Goal: Task Accomplishment & Management: Use online tool/utility

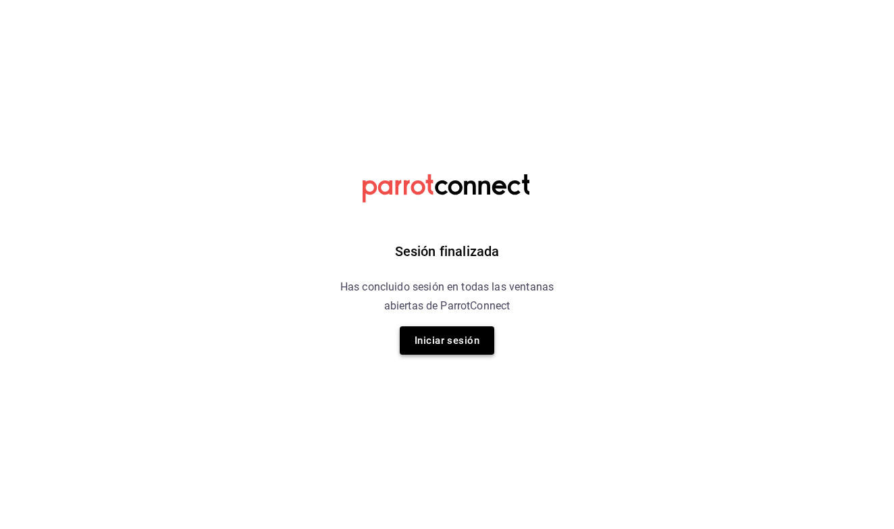
click at [433, 338] on button "Iniciar sesión" at bounding box center [447, 340] width 95 height 28
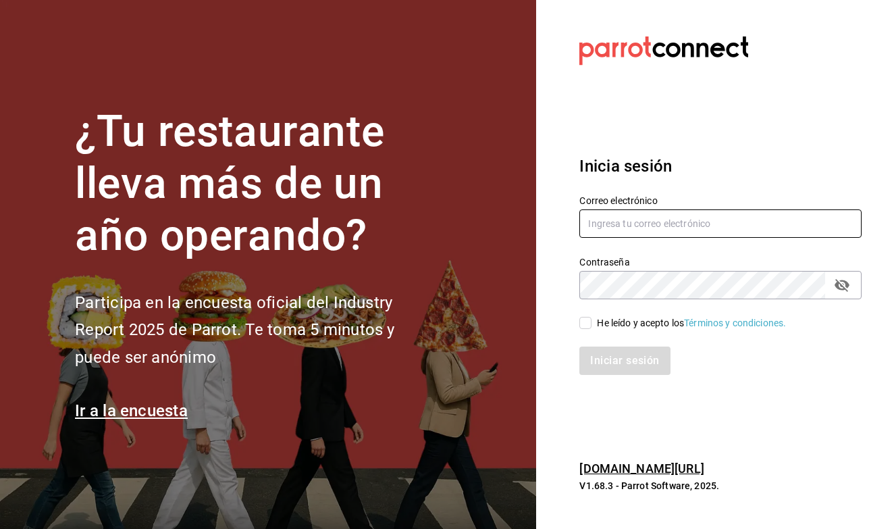
type input "[EMAIL_ADDRESS][DOMAIN_NAME]"
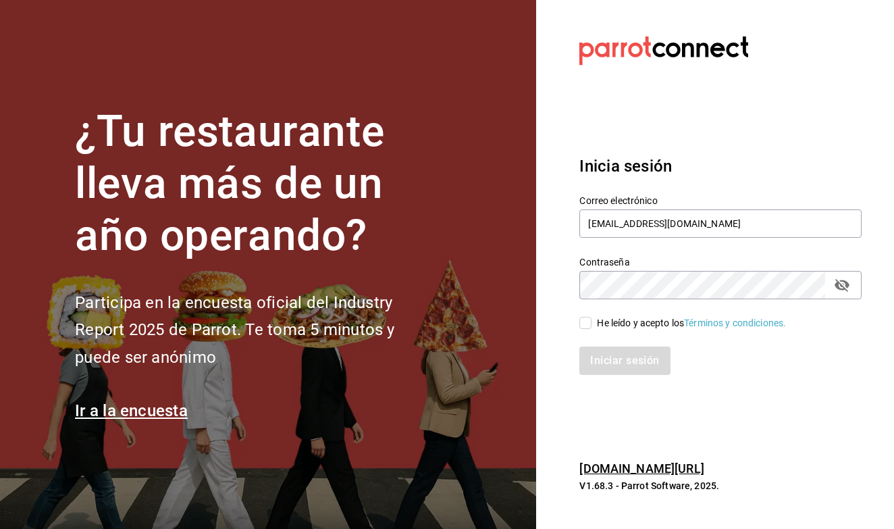
click at [584, 322] on input "He leído y acepto los Términos y condiciones." at bounding box center [586, 323] width 12 height 12
checkbox input "true"
click at [607, 371] on button "Iniciar sesión" at bounding box center [626, 361] width 92 height 28
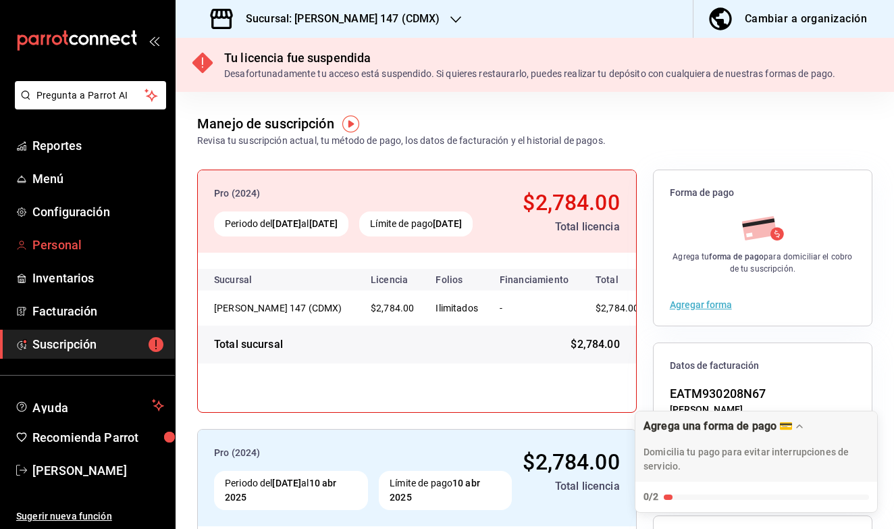
click at [88, 232] on link "Personal" at bounding box center [87, 244] width 175 height 29
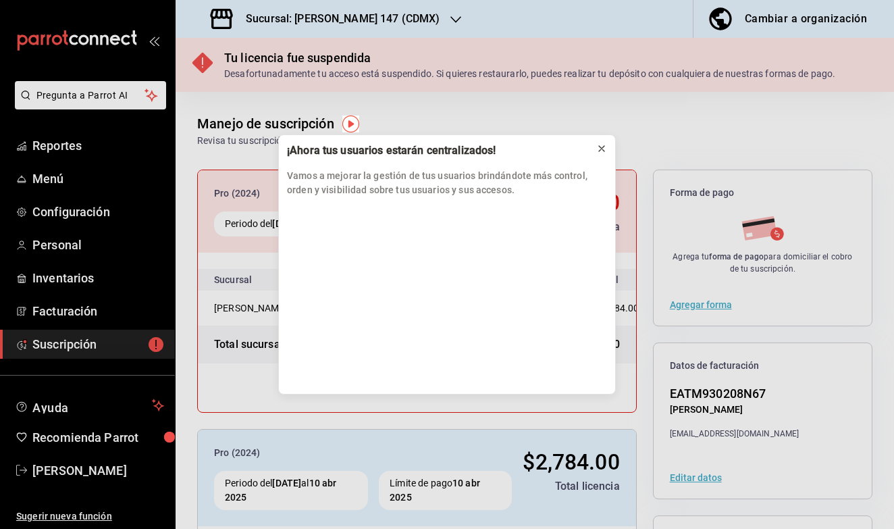
click at [604, 151] on icon at bounding box center [601, 148] width 5 height 5
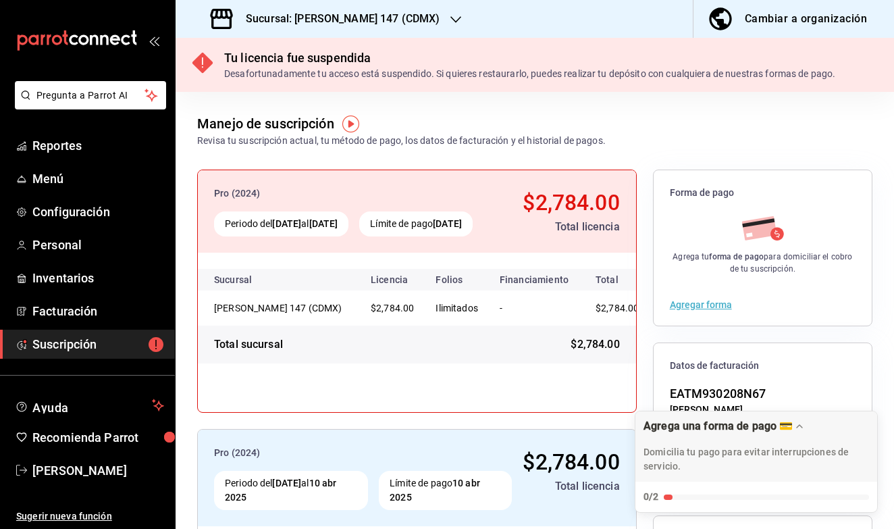
click at [451, 14] on icon "button" at bounding box center [456, 19] width 11 height 11
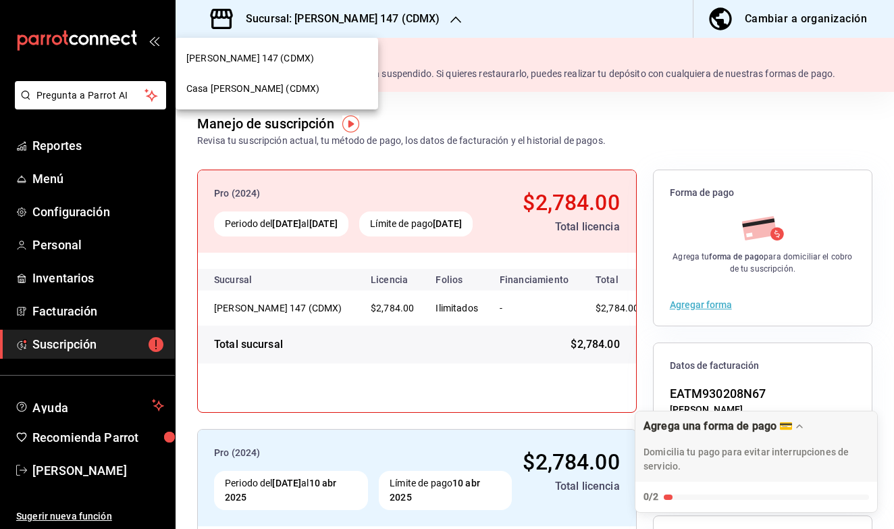
click at [315, 87] on div "Casa Elena (CDMX)" at bounding box center [276, 89] width 181 height 14
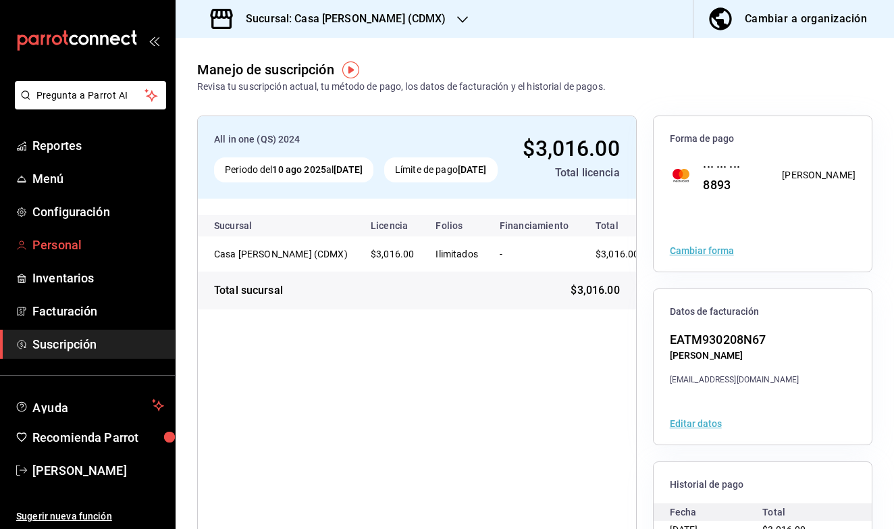
click at [92, 245] on span "Personal" at bounding box center [98, 245] width 132 height 18
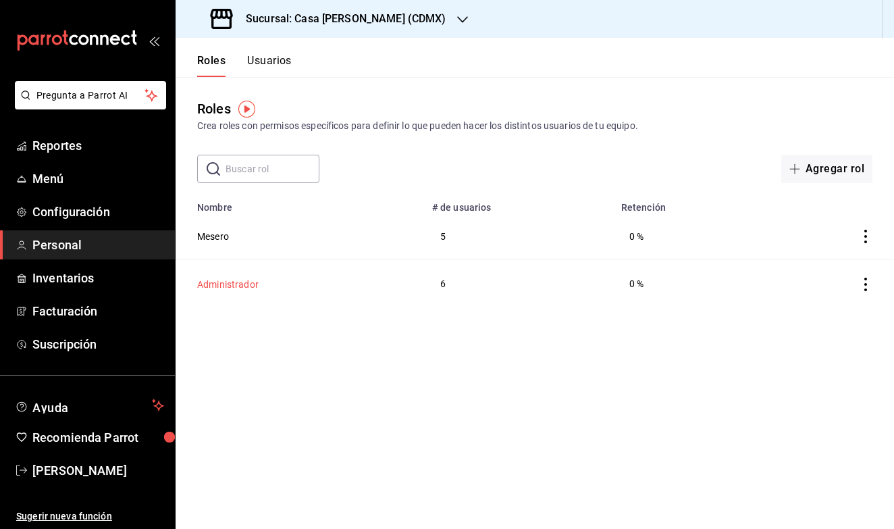
click at [239, 283] on button "Administrador" at bounding box center [227, 285] width 61 height 14
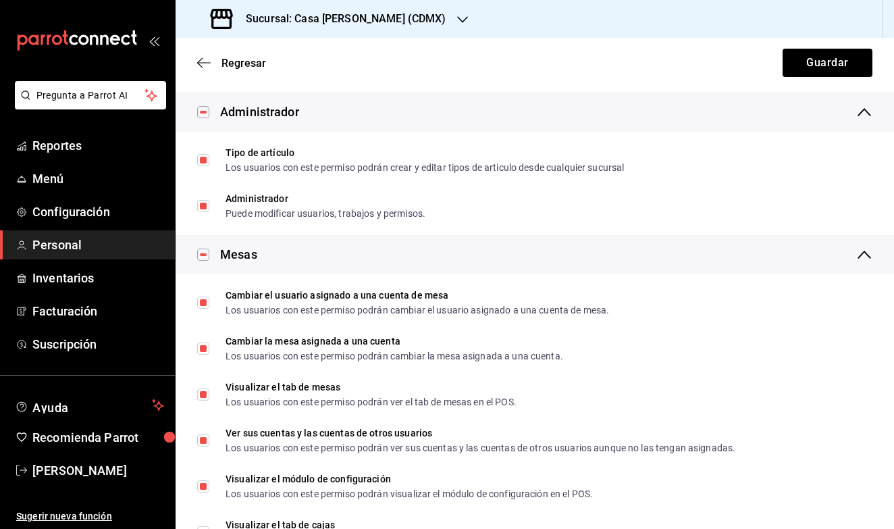
scroll to position [385, 0]
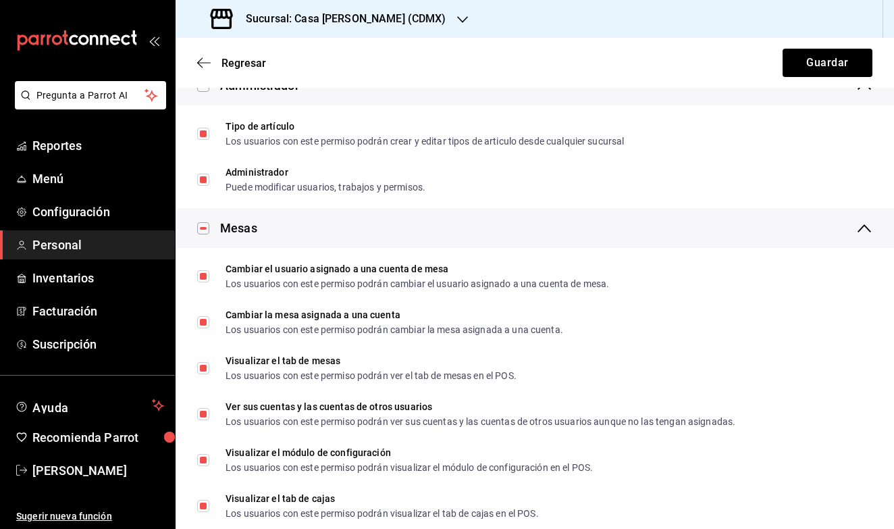
click at [240, 72] on div "Regresar Guardar" at bounding box center [535, 63] width 719 height 50
click at [244, 59] on span "Regresar" at bounding box center [244, 63] width 45 height 13
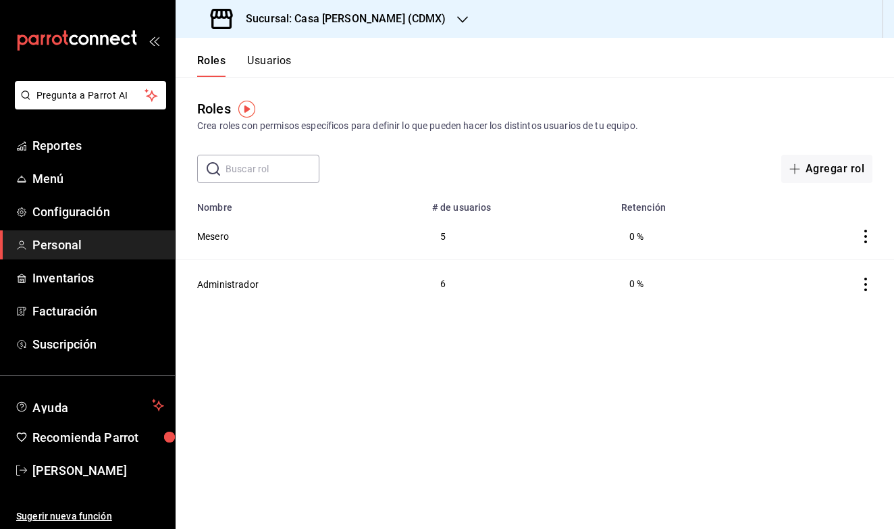
click at [272, 55] on button "Usuarios" at bounding box center [269, 65] width 45 height 23
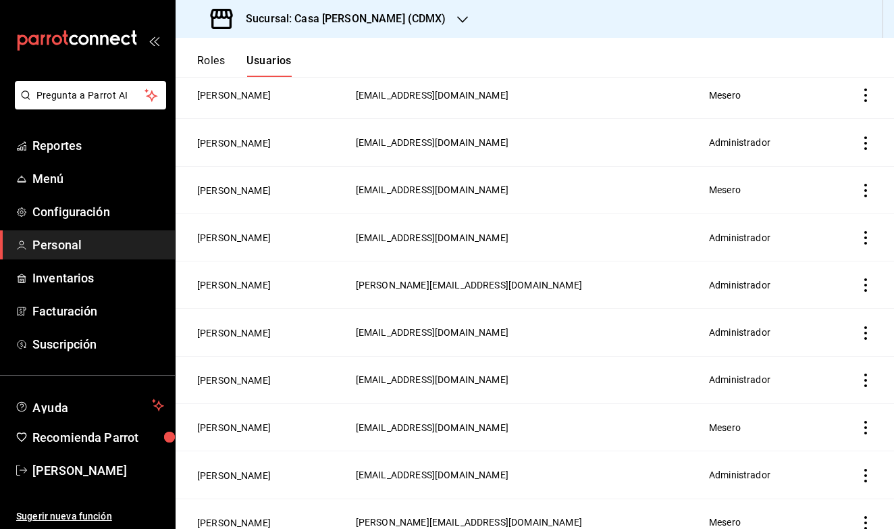
scroll to position [148, 0]
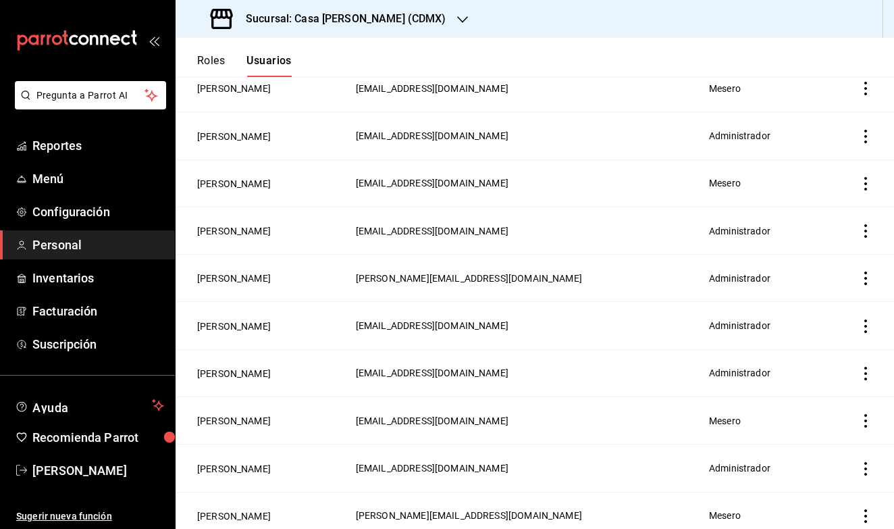
click at [863, 281] on icon "actions" at bounding box center [866, 279] width 14 height 14
click at [828, 303] on span "Eliminar" at bounding box center [817, 297] width 34 height 11
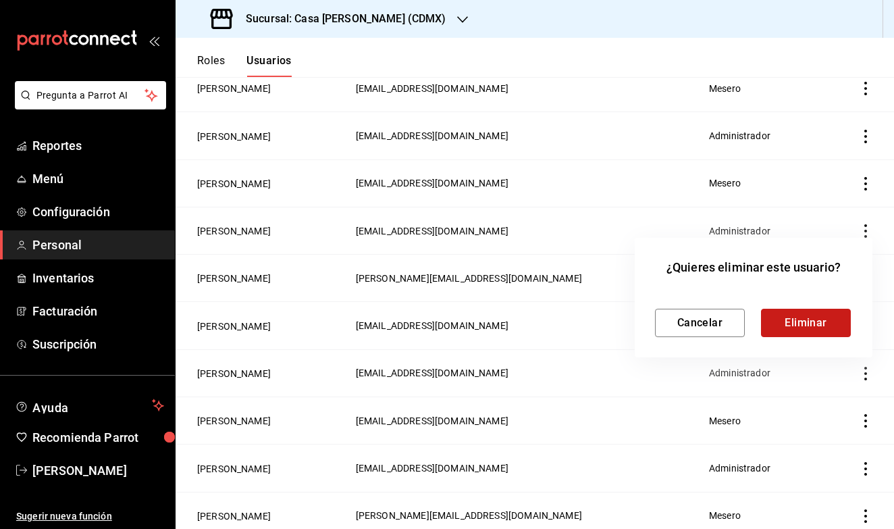
click at [823, 319] on button "Eliminar" at bounding box center [806, 323] width 90 height 28
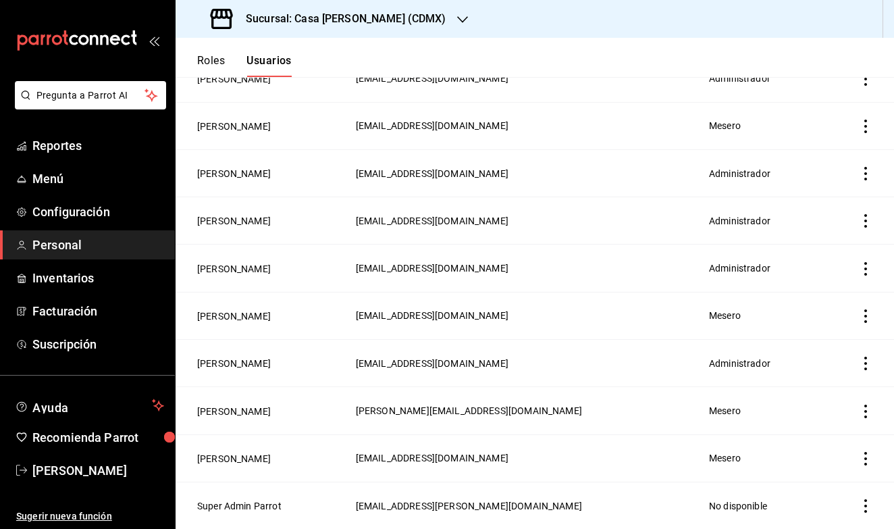
scroll to position [205, 0]
click at [867, 509] on icon "actions" at bounding box center [866, 506] width 14 height 14
click at [814, 492] on span "Eliminar" at bounding box center [817, 493] width 34 height 11
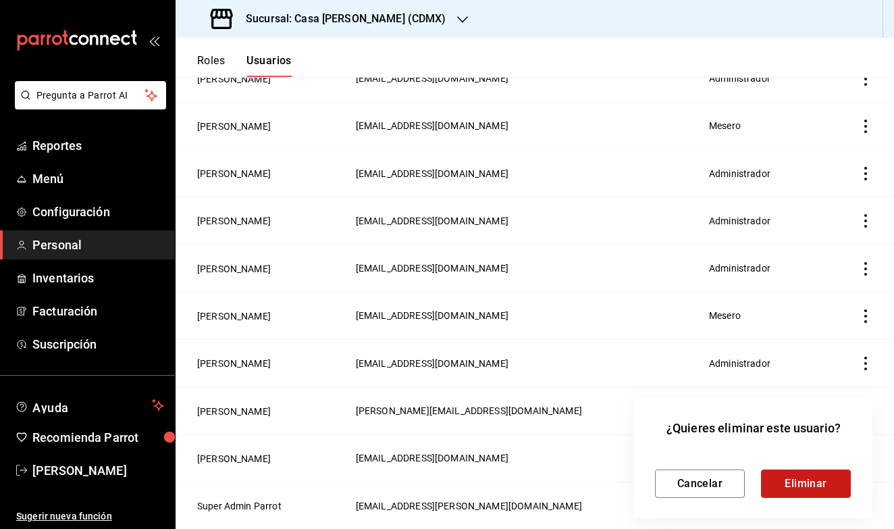
click at [814, 490] on button "Eliminar" at bounding box center [806, 483] width 90 height 28
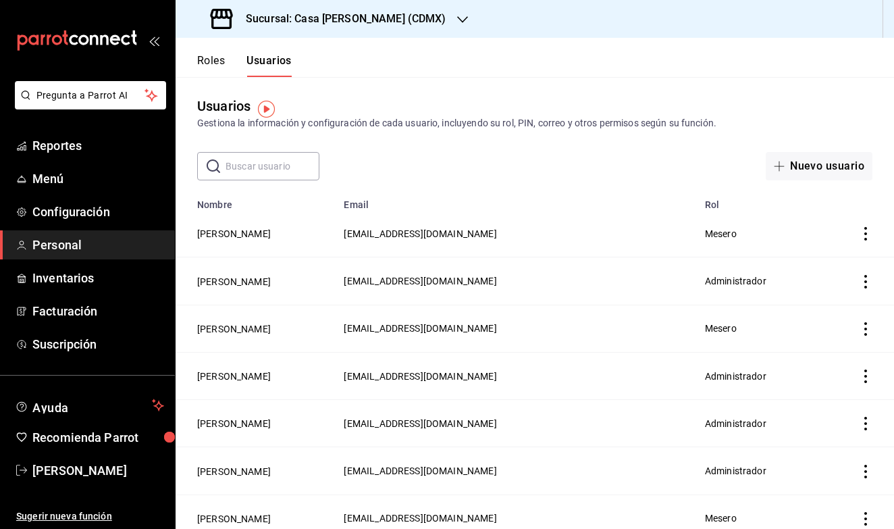
scroll to position [0, 0]
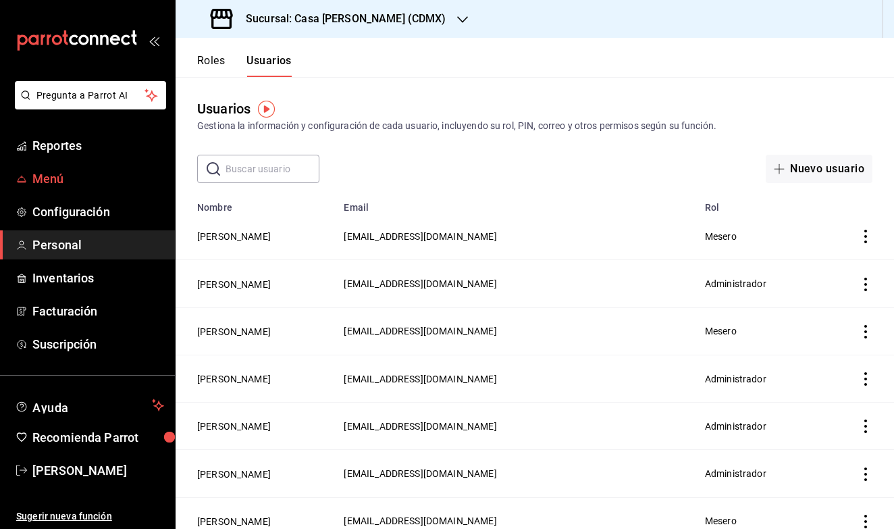
click at [85, 180] on span "Menú" at bounding box center [98, 179] width 132 height 18
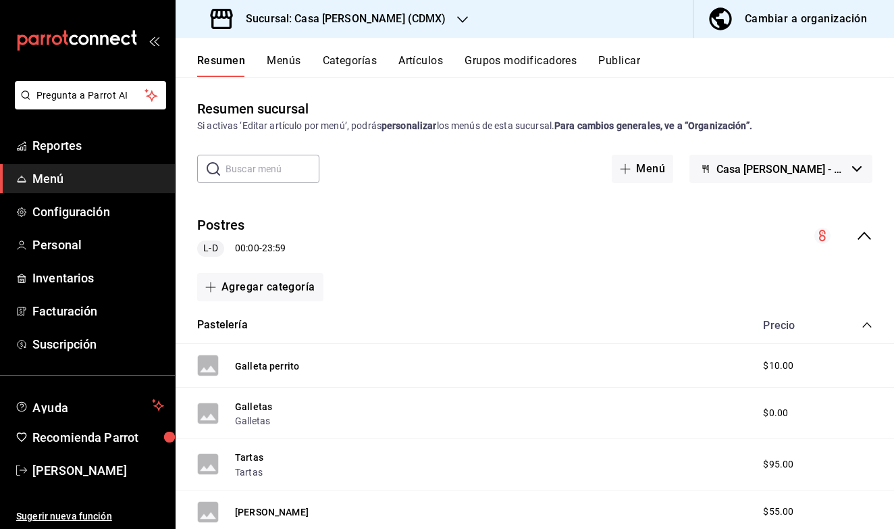
click at [765, 14] on div "Cambiar a organización" at bounding box center [806, 18] width 122 height 19
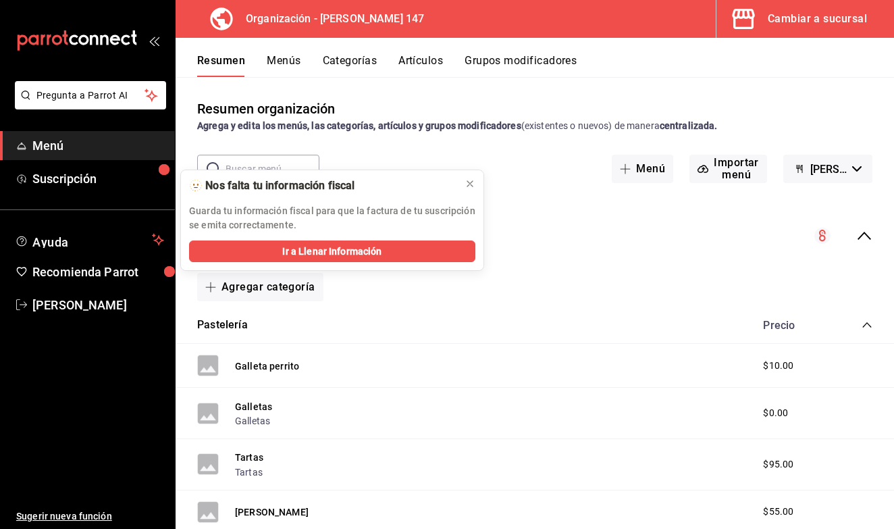
click at [353, 60] on button "Categorías" at bounding box center [350, 65] width 55 height 23
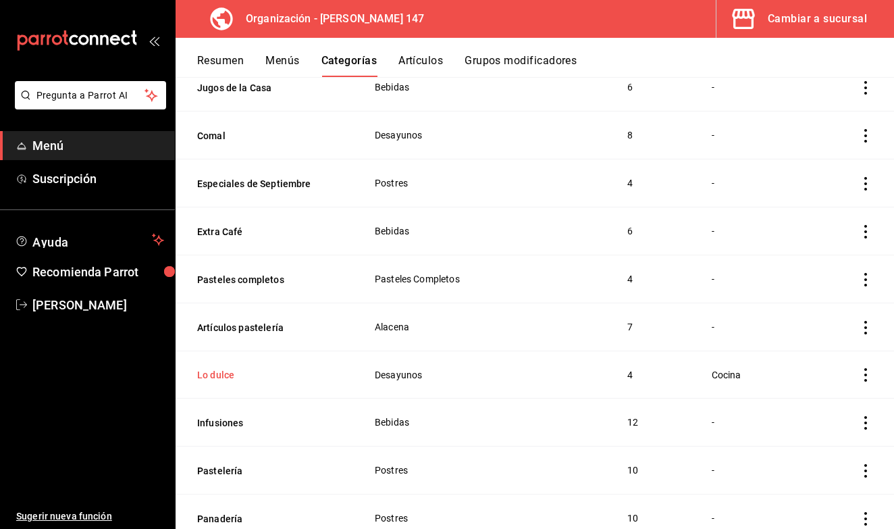
scroll to position [671, 0]
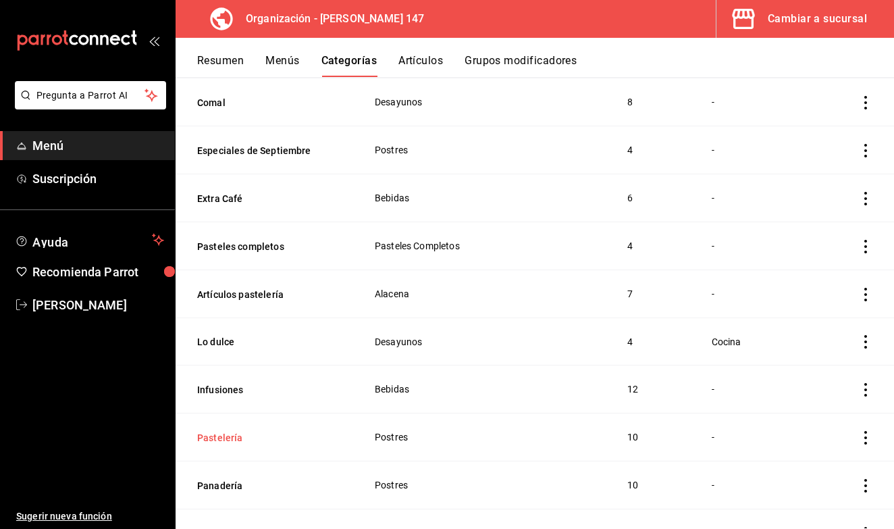
click at [239, 431] on button "Pastelería" at bounding box center [264, 438] width 135 height 14
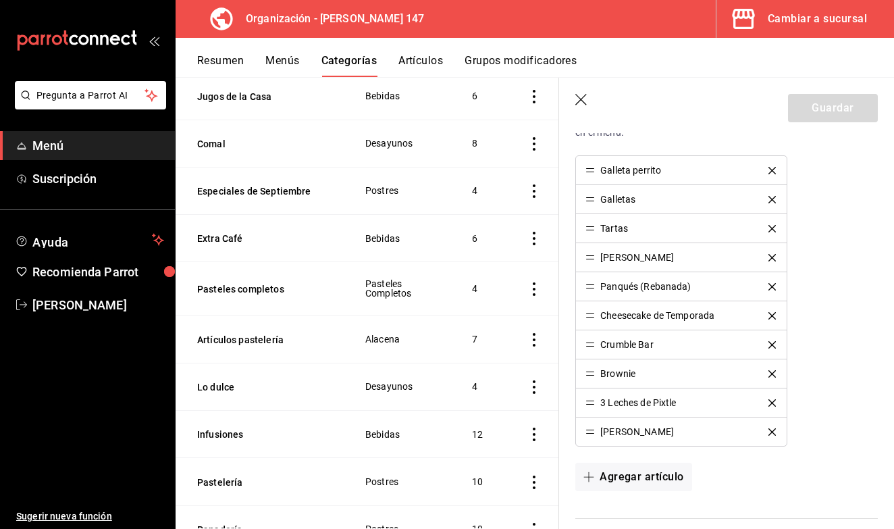
scroll to position [514, 0]
click at [586, 105] on icon "button" at bounding box center [583, 101] width 14 height 14
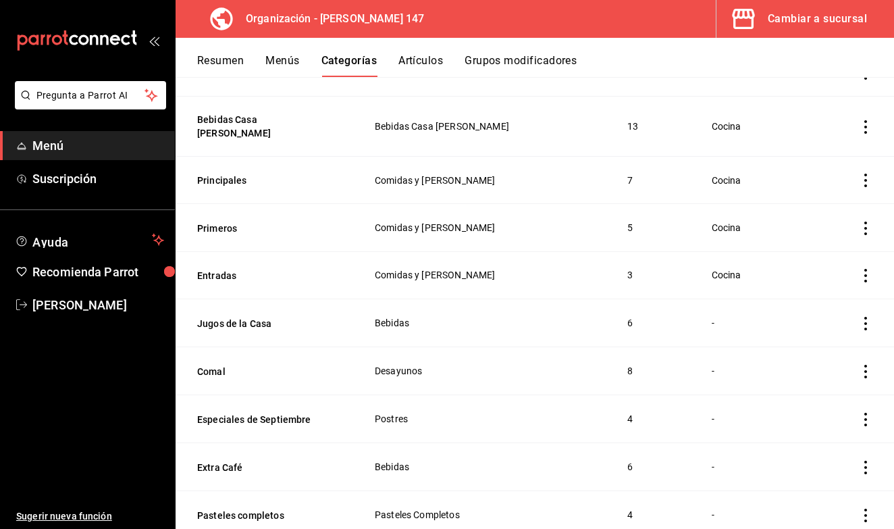
scroll to position [419, 0]
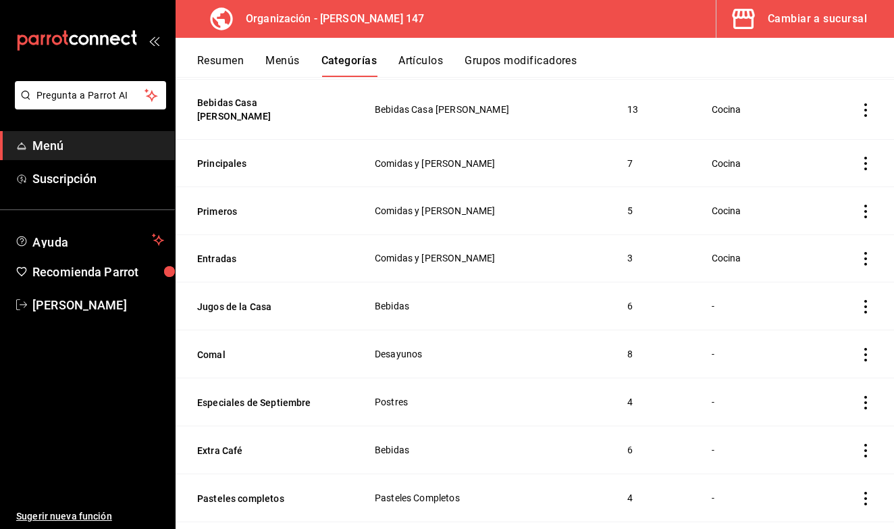
click at [254, 397] on th "Especiales de Septiembre" at bounding box center [267, 402] width 182 height 48
click at [255, 396] on button "Especiales de Septiembre" at bounding box center [264, 403] width 135 height 14
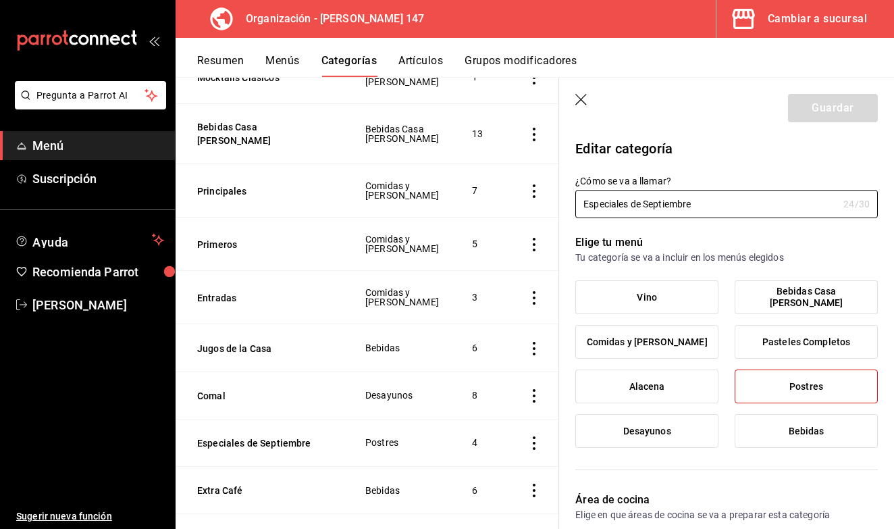
click at [586, 103] on icon "button" at bounding box center [581, 99] width 11 height 11
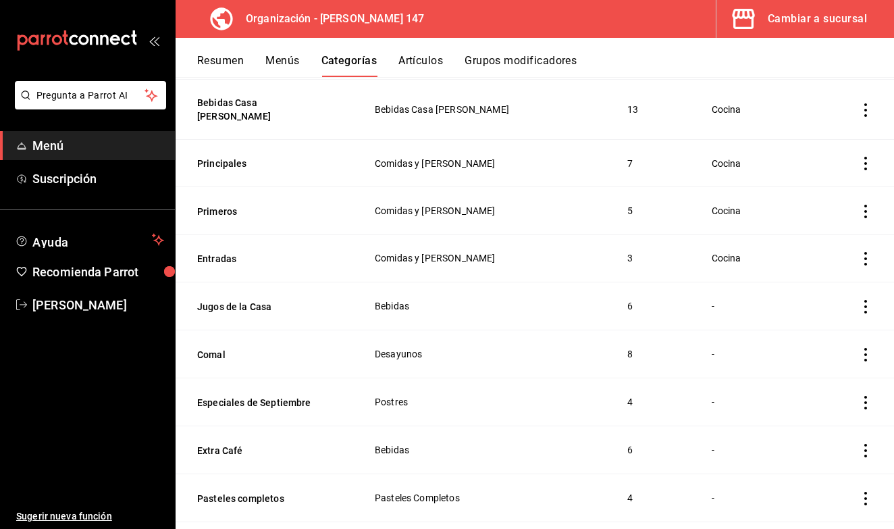
click at [436, 63] on button "Artículos" at bounding box center [421, 65] width 45 height 23
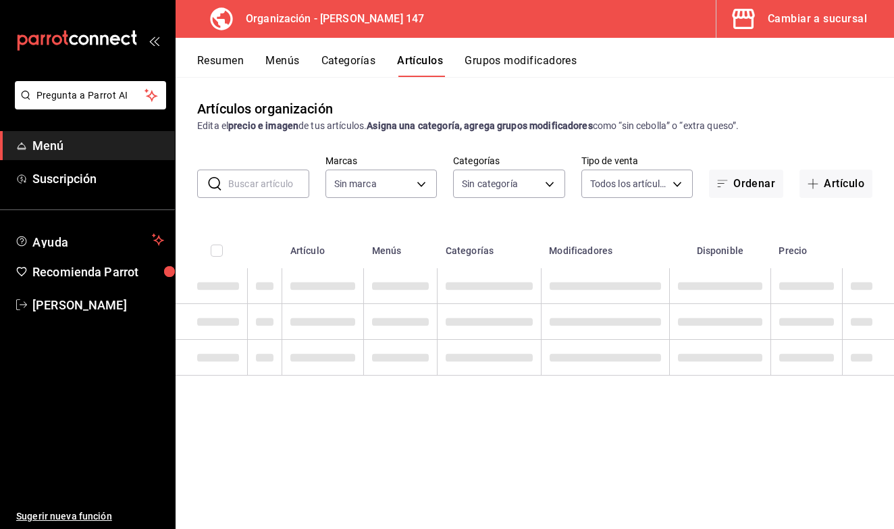
type input "b3e89477-8da9-4b67-b274-bdb9d47885f4"
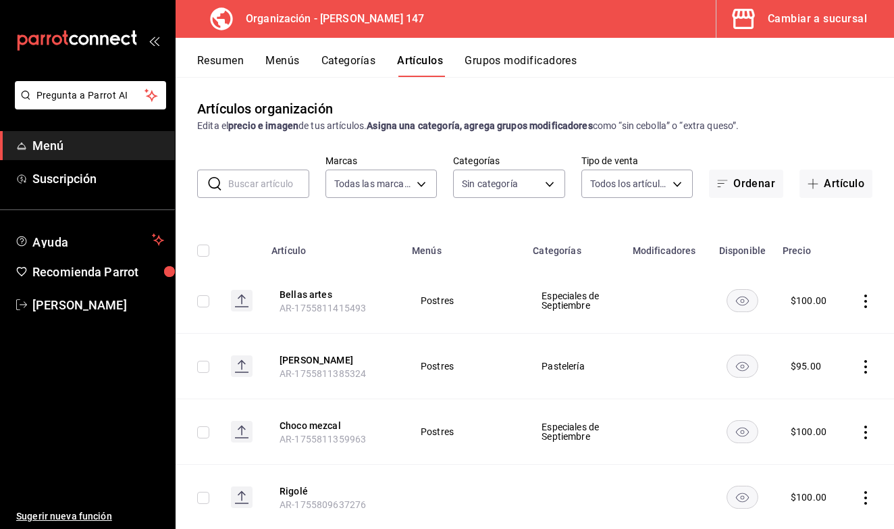
type input "b87891df-8a12-4a0c-8158-8d9801a8670e,4e8580e0-91de-40f0-8ab6-2614008eaf48,68563…"
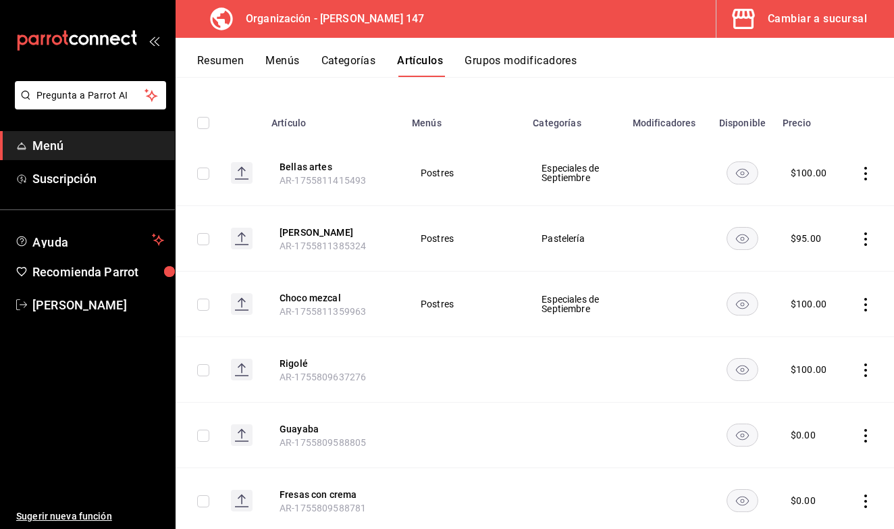
scroll to position [123, 0]
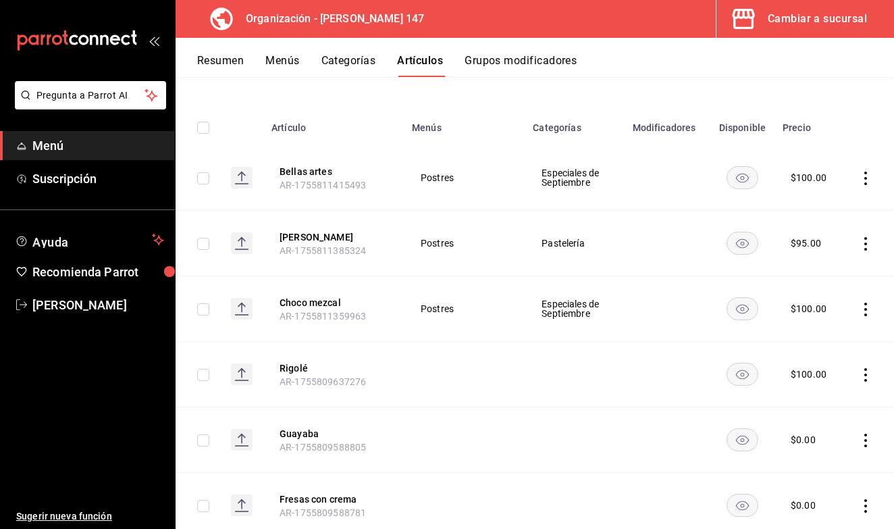
click at [861, 378] on icon "actions" at bounding box center [866, 375] width 14 height 14
click at [804, 402] on div at bounding box center [796, 407] width 24 height 16
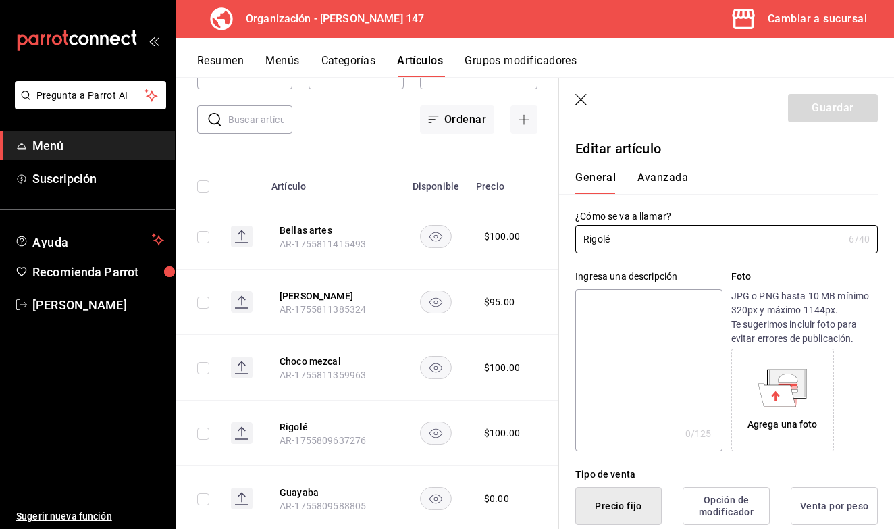
type input "$100.00"
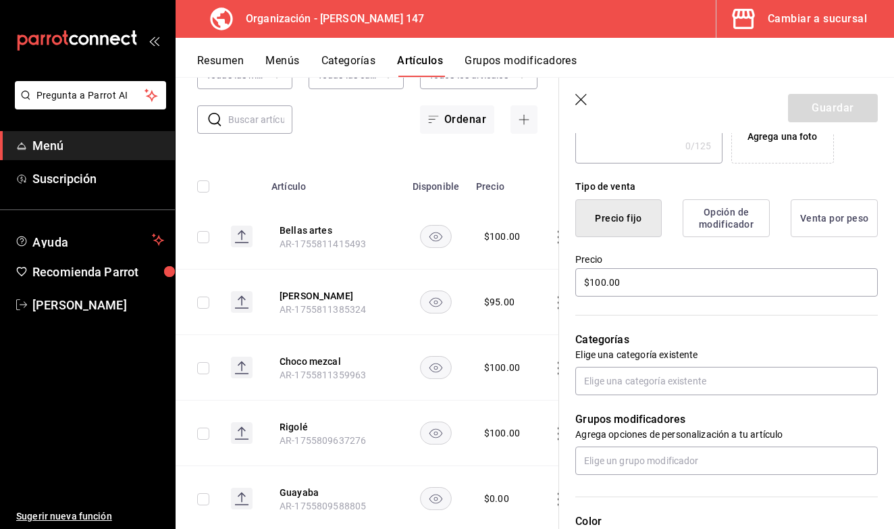
scroll to position [301, 0]
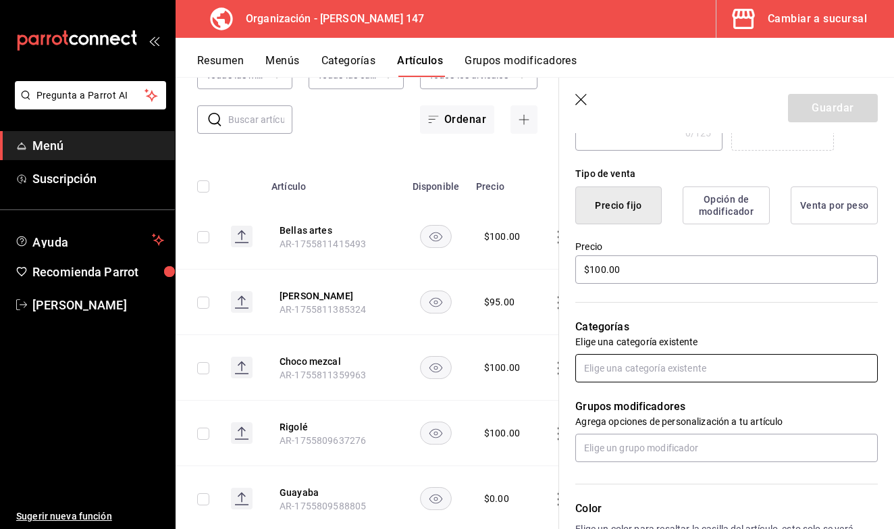
click at [640, 375] on input "text" at bounding box center [727, 368] width 303 height 28
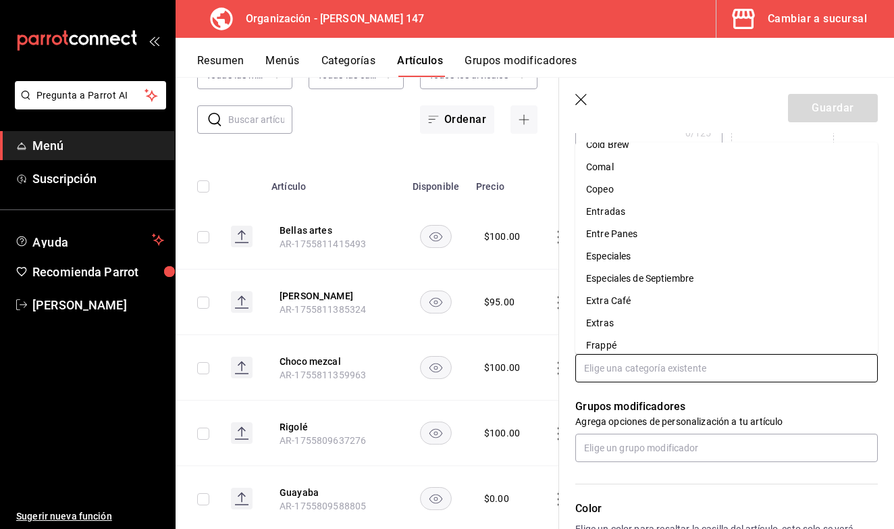
scroll to position [218, 0]
click at [653, 278] on li "Especiales de Septiembre" at bounding box center [727, 275] width 303 height 22
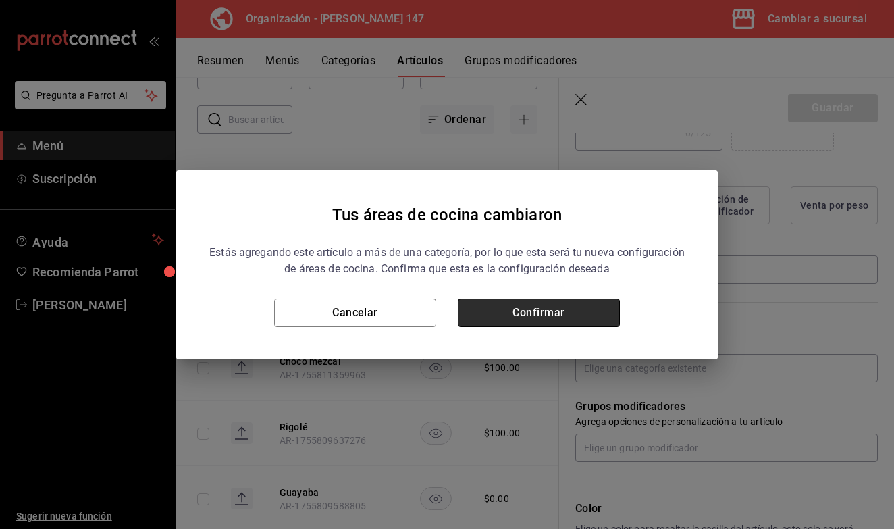
click at [536, 317] on button "Confirmar" at bounding box center [539, 313] width 162 height 28
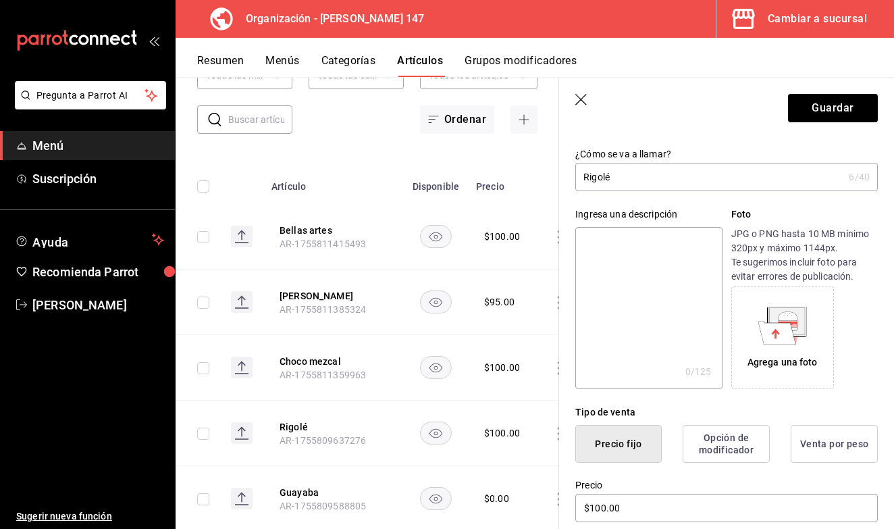
scroll to position [24, 0]
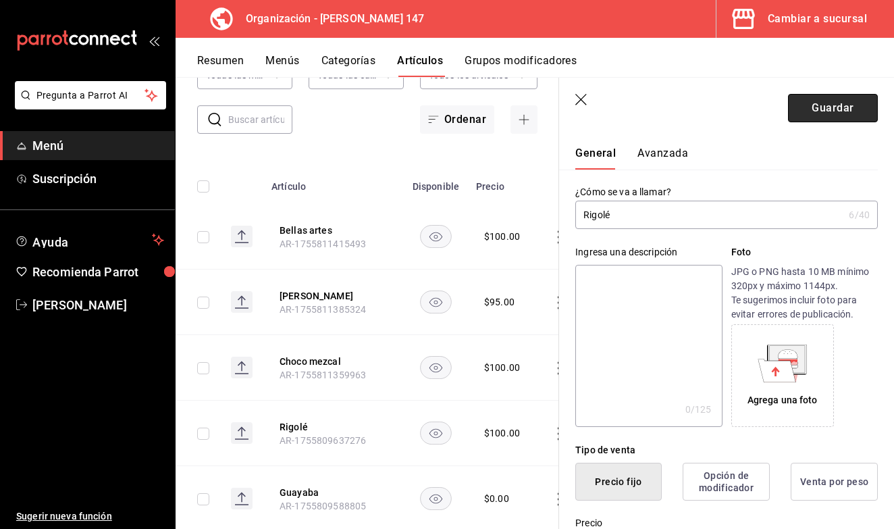
click at [810, 100] on button "Guardar" at bounding box center [833, 108] width 90 height 28
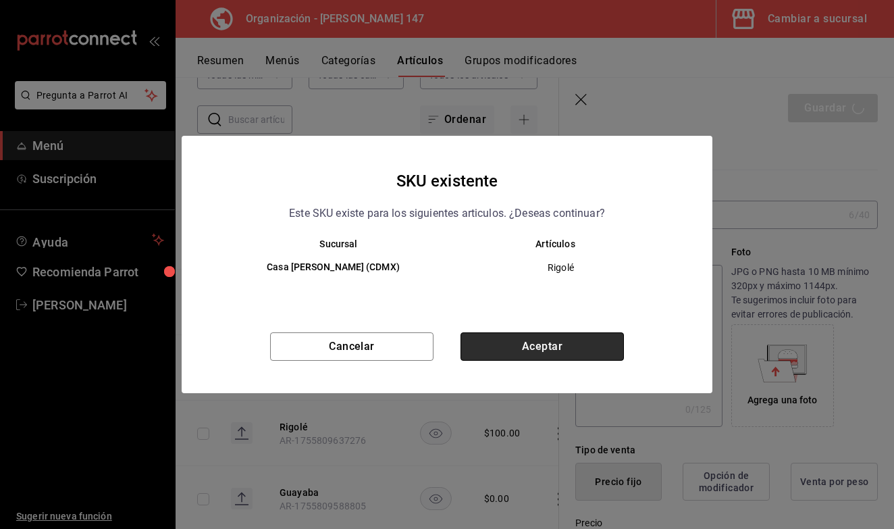
click at [585, 344] on button "Aceptar" at bounding box center [542, 346] width 163 height 28
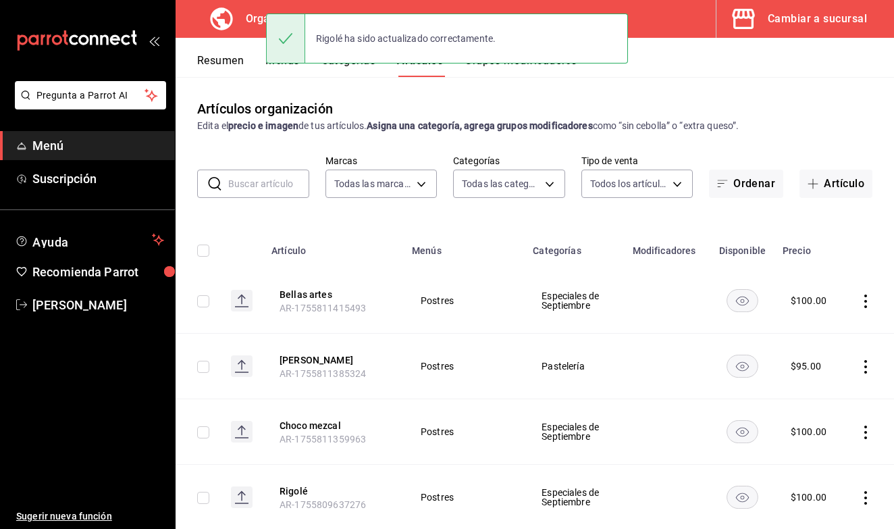
click at [276, 186] on input "text" at bounding box center [268, 183] width 81 height 27
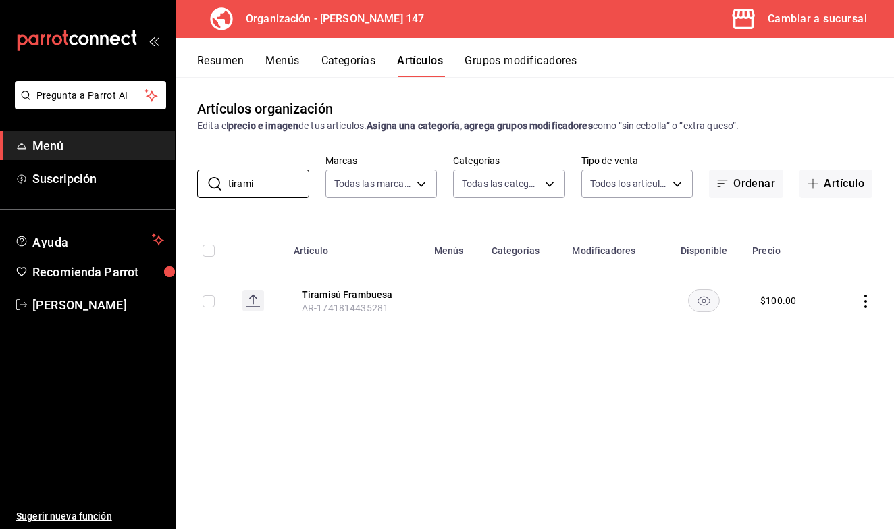
type input "tirami"
click at [870, 303] on icon "actions" at bounding box center [866, 302] width 14 height 14
click at [819, 337] on span "Editar" at bounding box center [825, 333] width 35 height 14
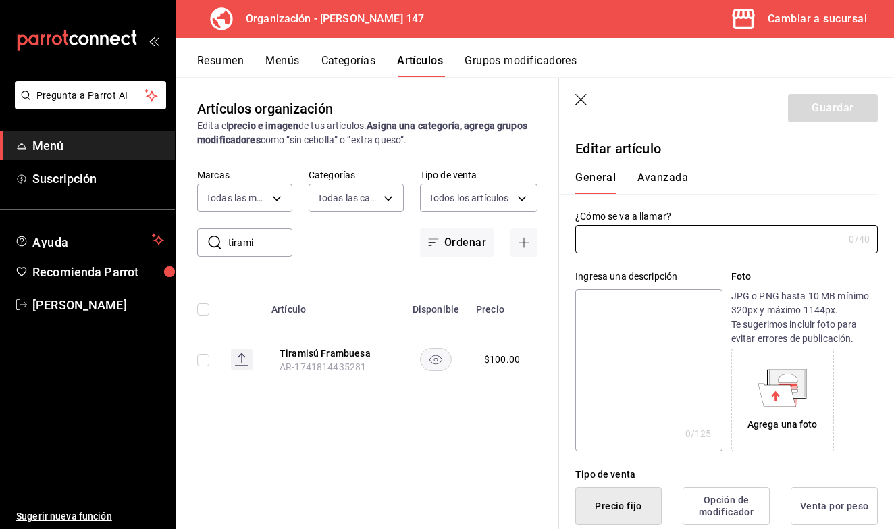
type input "Tiramisú Frambuesa"
type input "AR-1741814435281"
type input "$100.00"
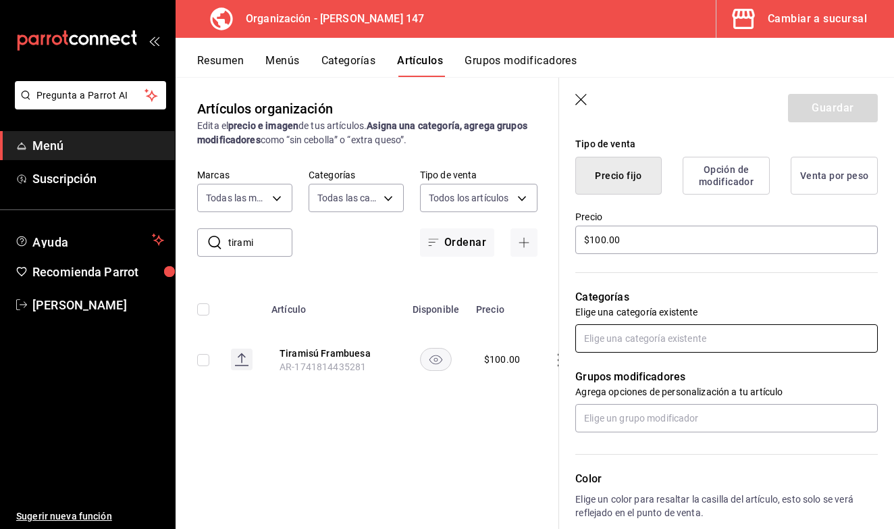
scroll to position [332, 0]
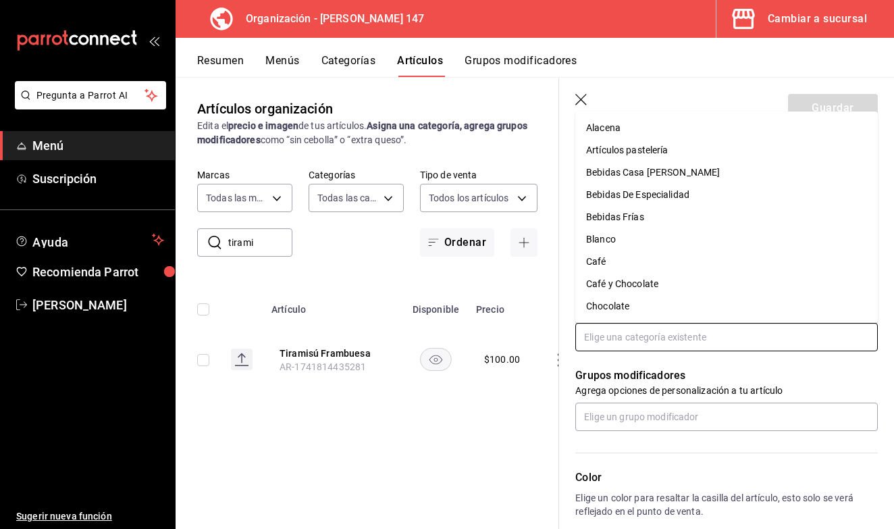
click at [674, 338] on input "text" at bounding box center [727, 337] width 303 height 28
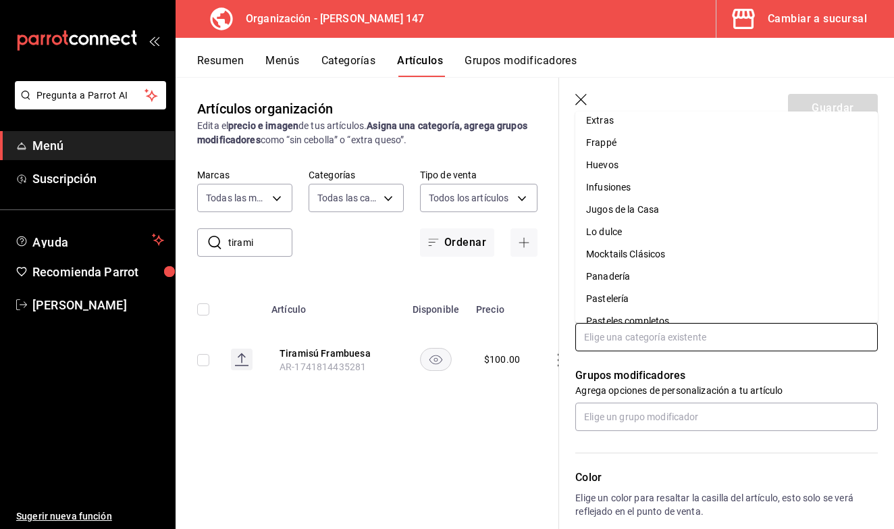
scroll to position [391, 0]
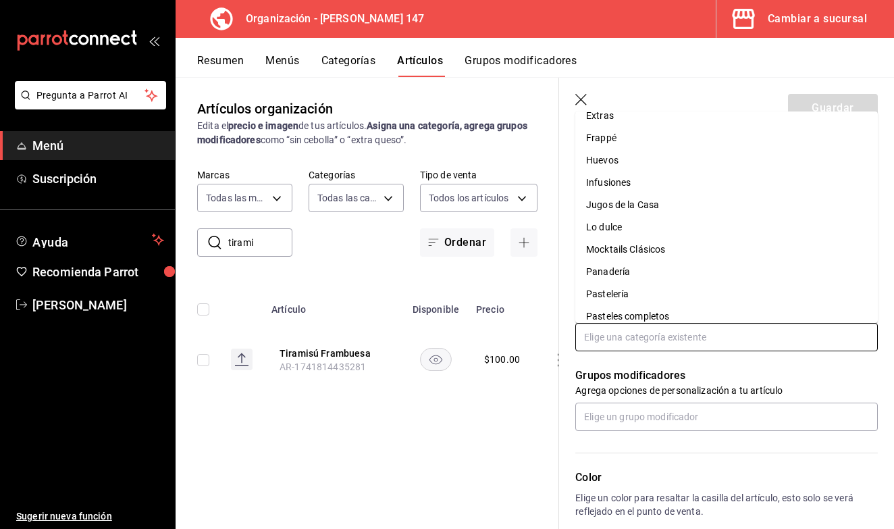
click at [627, 292] on li "Pastelería" at bounding box center [727, 294] width 303 height 22
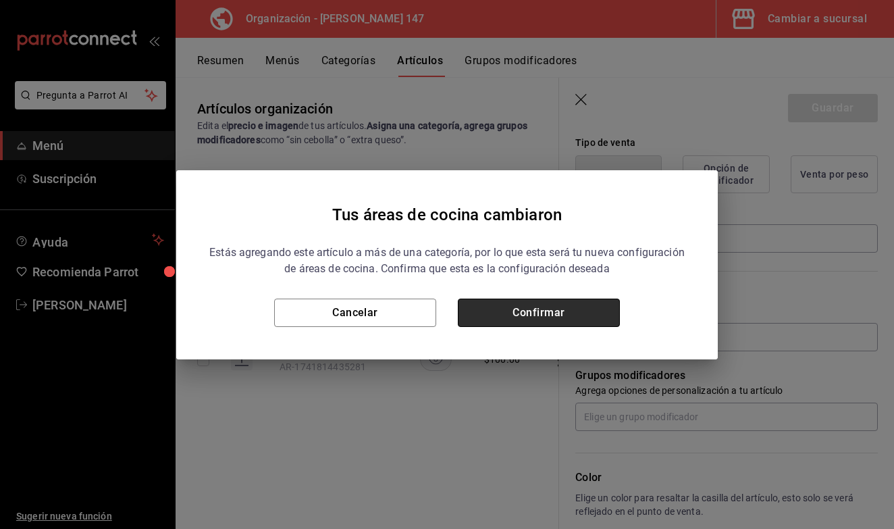
click at [582, 307] on button "Confirmar" at bounding box center [539, 313] width 162 height 28
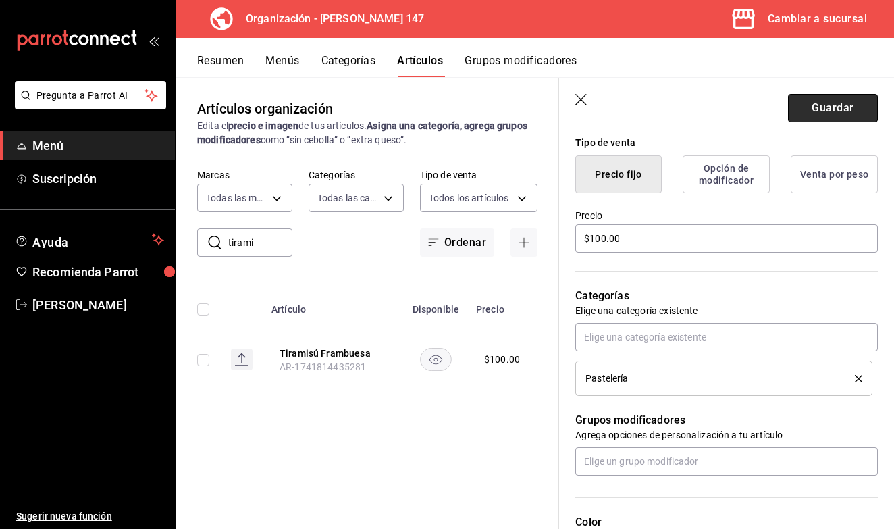
click at [817, 109] on button "Guardar" at bounding box center [833, 108] width 90 height 28
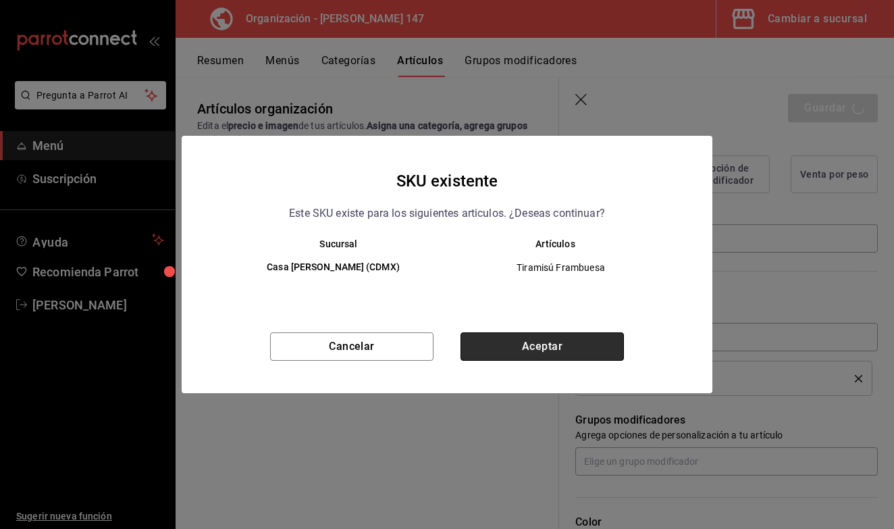
click at [515, 351] on button "Aceptar" at bounding box center [542, 346] width 163 height 28
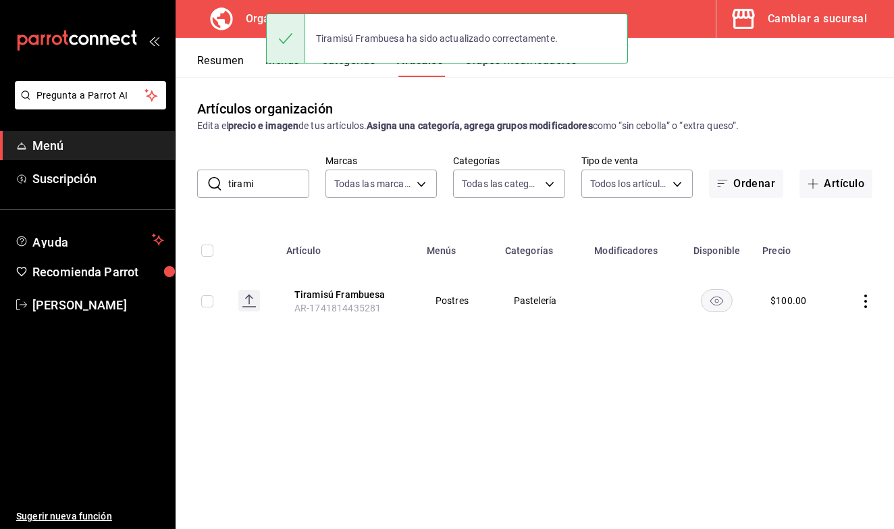
click at [290, 67] on div "Tiramisú Frambuesa ha sido actualizado correctamente." at bounding box center [447, 38] width 362 height 58
click at [296, 63] on div "Tiramisú Frambuesa ha sido actualizado correctamente." at bounding box center [447, 38] width 362 height 58
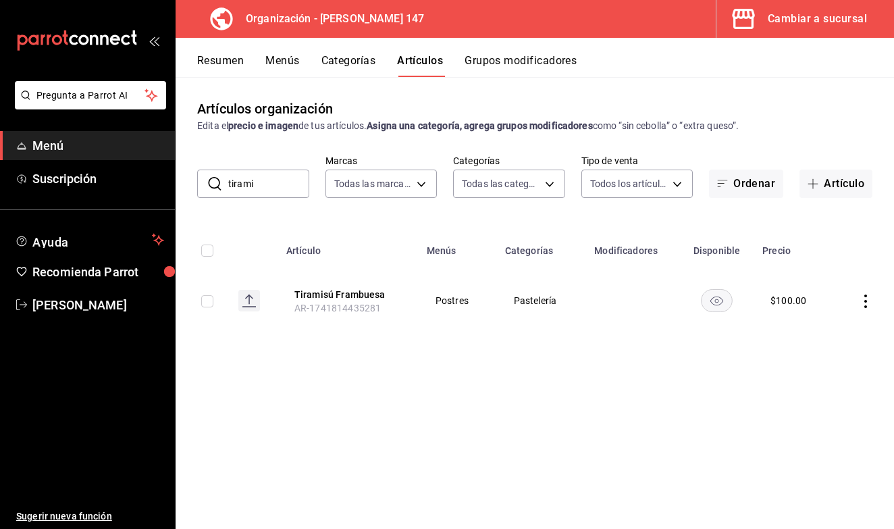
click at [280, 61] on button "Menús" at bounding box center [282, 65] width 34 height 23
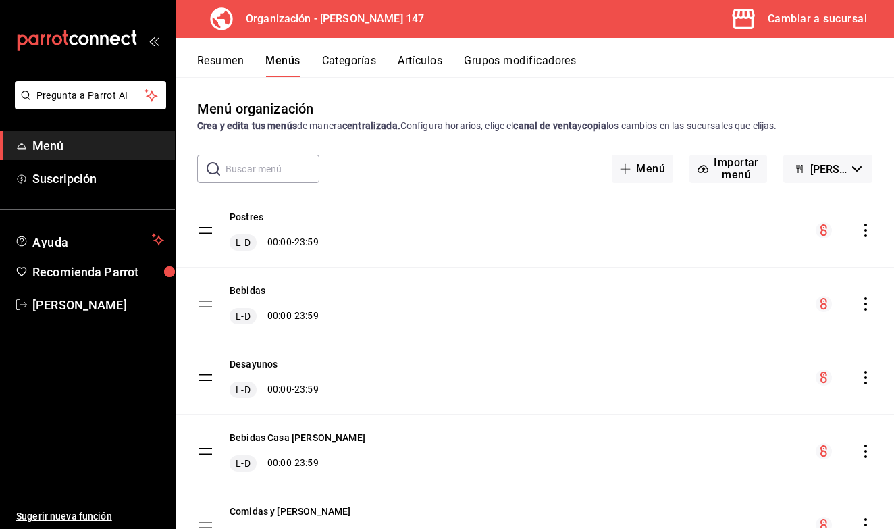
click at [869, 233] on icon "actions" at bounding box center [866, 231] width 14 height 14
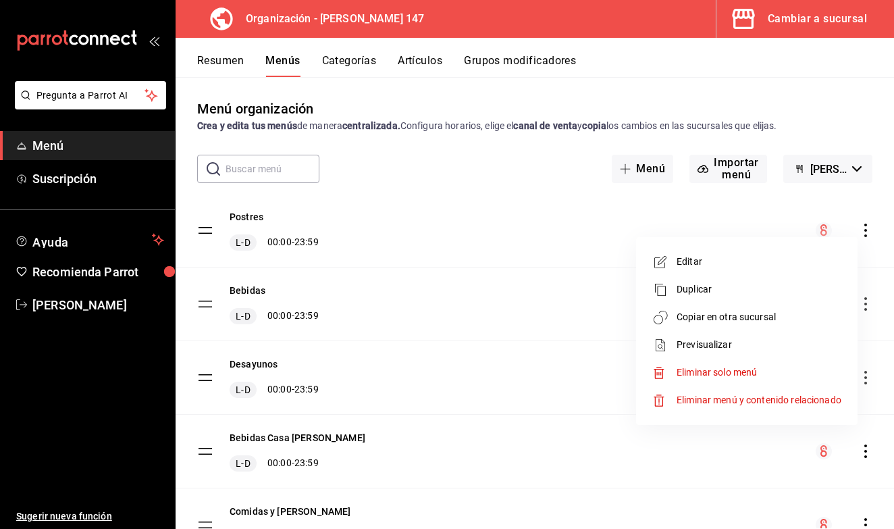
click at [727, 319] on span "Copiar en otra sucursal" at bounding box center [759, 317] width 165 height 14
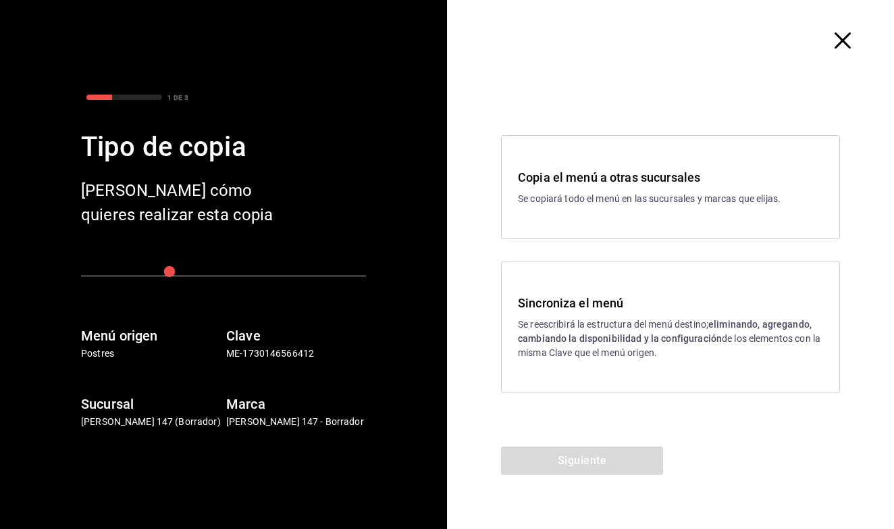
click at [645, 317] on p "Se reescribirá la estructura del menú destino; eliminando, agregando, cambiando…" at bounding box center [670, 338] width 305 height 43
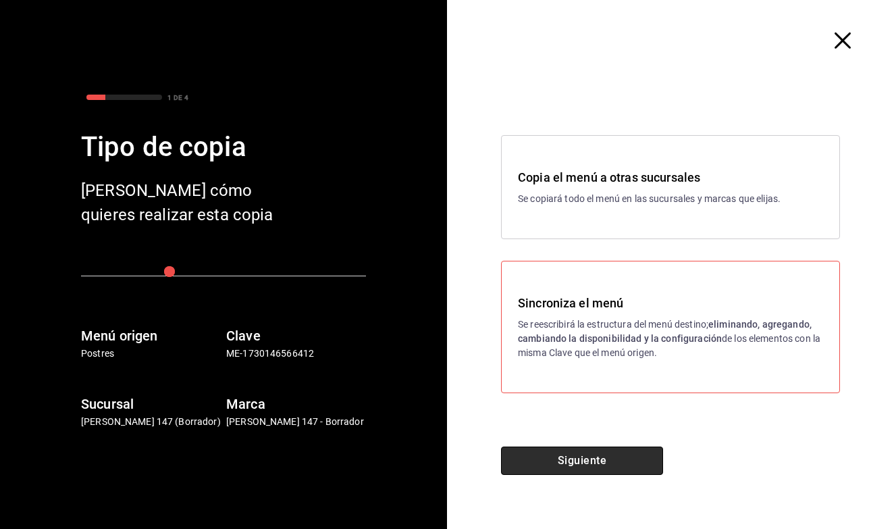
click at [551, 469] on button "Siguiente" at bounding box center [582, 460] width 162 height 28
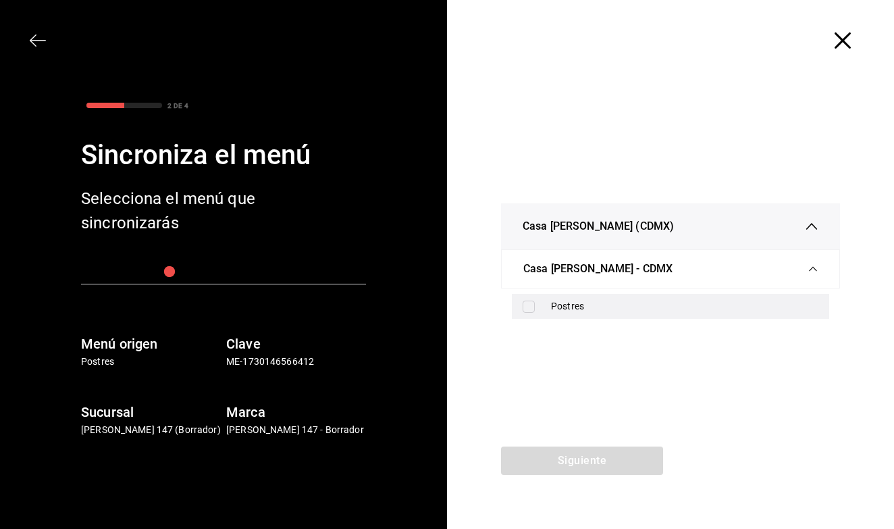
click at [531, 311] on input "checkbox" at bounding box center [529, 307] width 12 height 12
checkbox input "true"
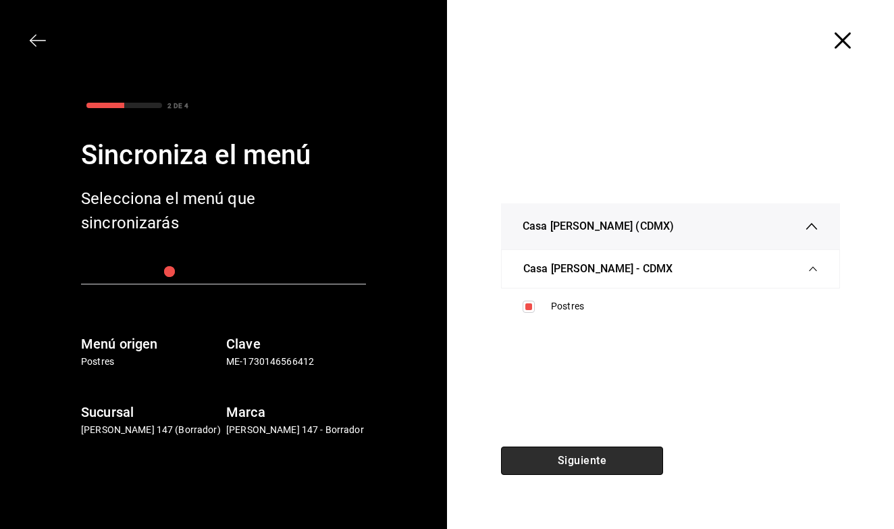
click at [538, 460] on button "Siguiente" at bounding box center [582, 460] width 162 height 28
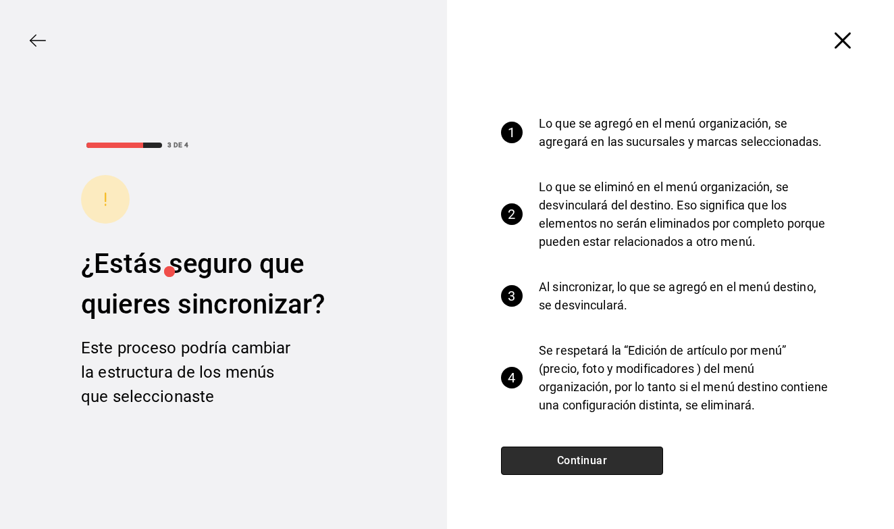
click at [538, 460] on button "Continuar" at bounding box center [582, 460] width 162 height 28
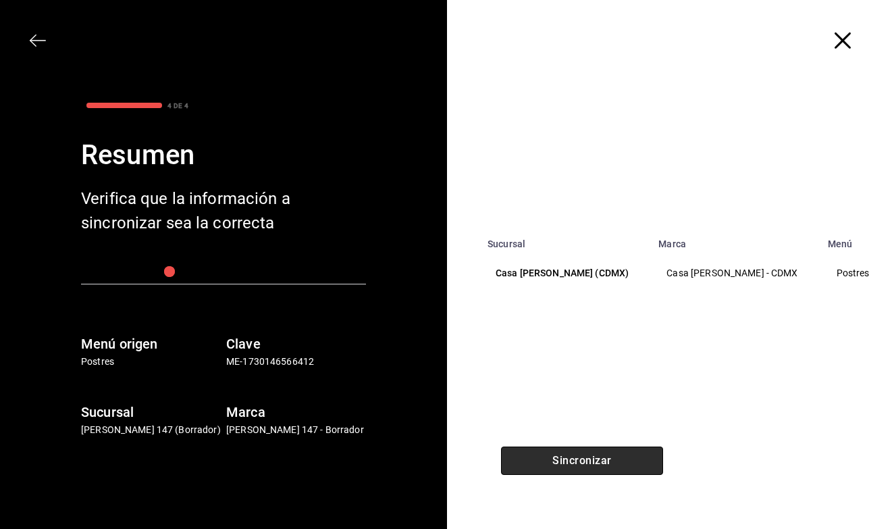
click at [538, 459] on button "Sincronizar" at bounding box center [582, 460] width 162 height 28
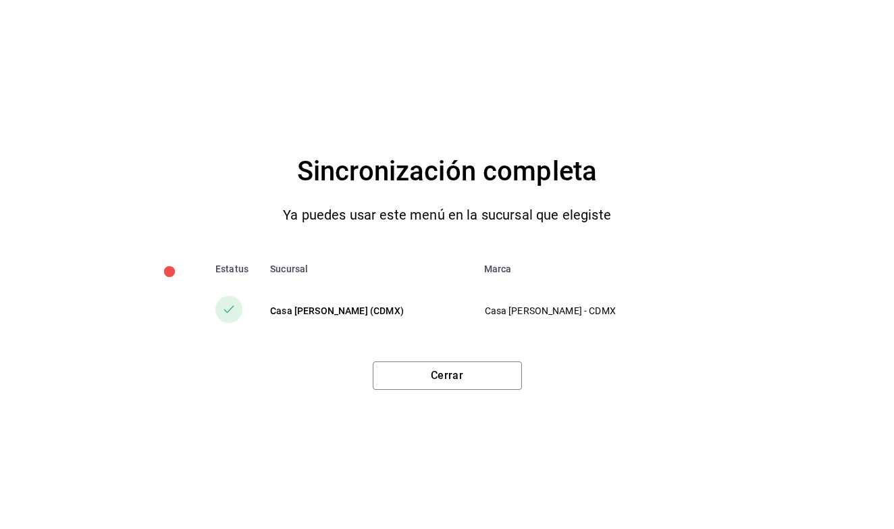
click at [538, 459] on div "Sincronización completa Ya puedes usar este menú en la sucursal que elegiste Es…" at bounding box center [447, 264] width 894 height 529
click at [446, 384] on button "Cerrar" at bounding box center [447, 375] width 149 height 28
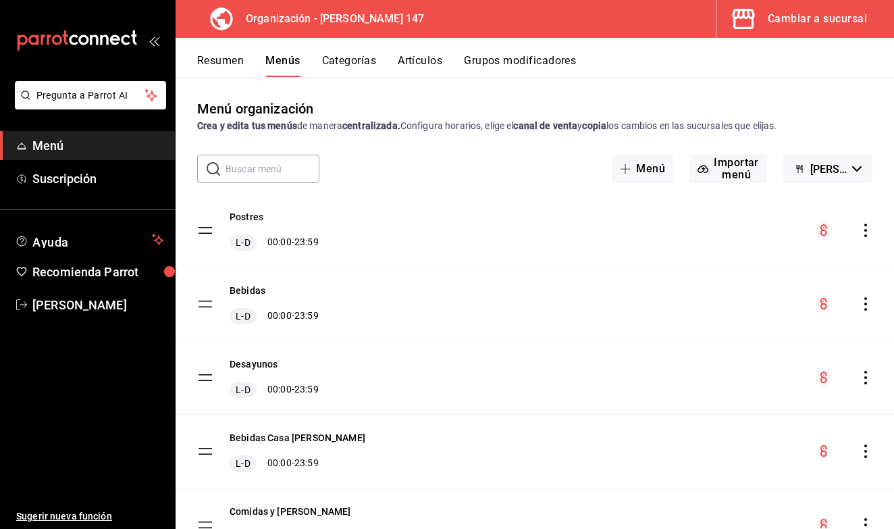
click at [427, 74] on button "Artículos" at bounding box center [420, 65] width 45 height 23
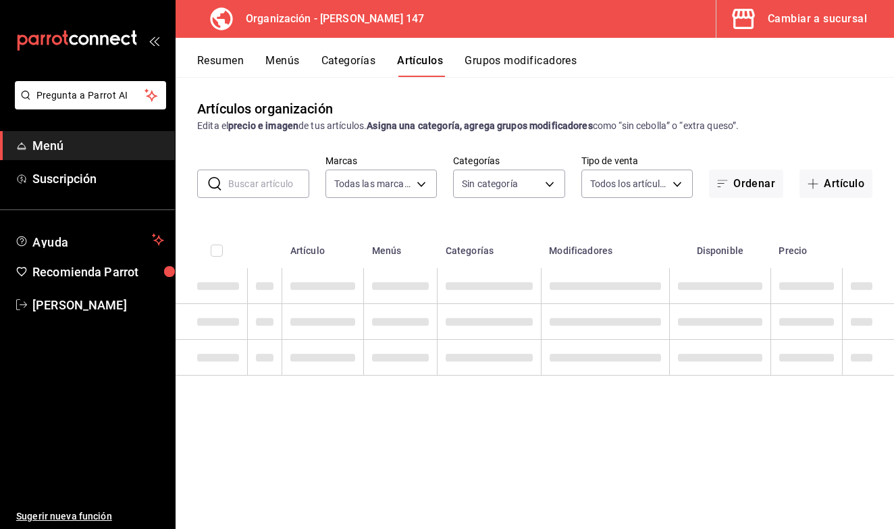
type input "b3e89477-8da9-4b67-b274-bdb9d47885f4"
type input "b87891df-8a12-4a0c-8158-8d9801a8670e,4e8580e0-91de-40f0-8ab6-2614008eaf48,68563…"
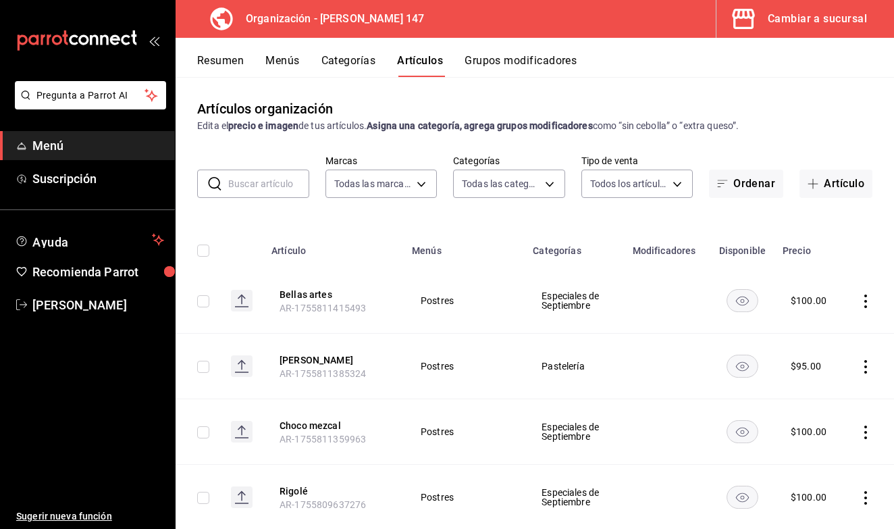
click at [282, 190] on input "text" at bounding box center [268, 183] width 81 height 27
click at [810, 185] on icon "button" at bounding box center [813, 183] width 11 height 11
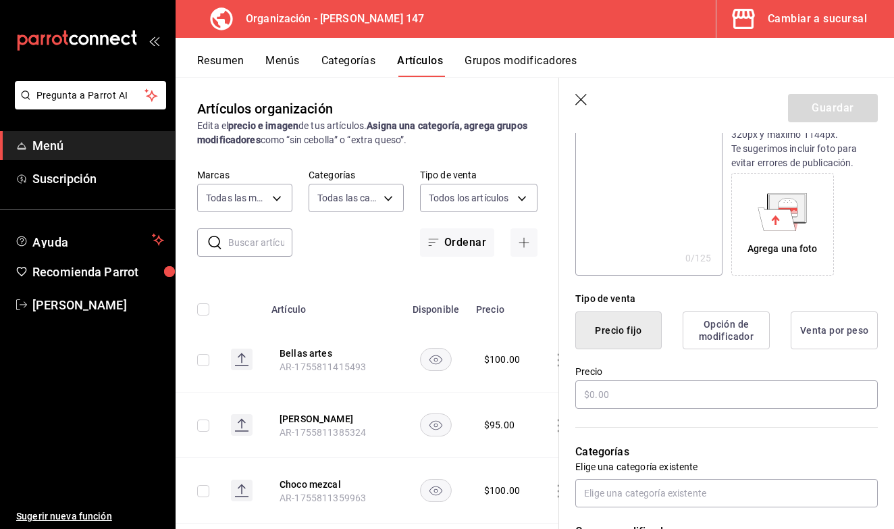
scroll to position [191, 0]
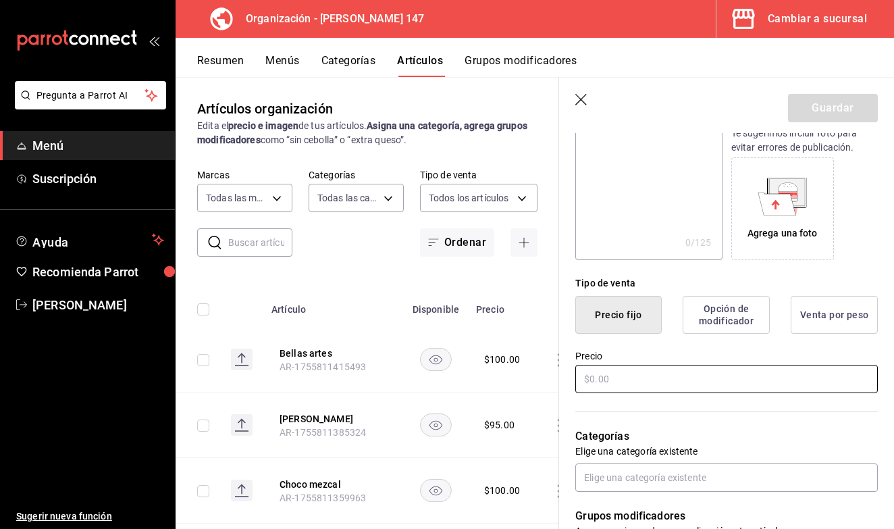
type input "Mariposa"
click at [648, 380] on input "text" at bounding box center [727, 379] width 303 height 28
click at [580, 105] on icon "button" at bounding box center [583, 101] width 14 height 14
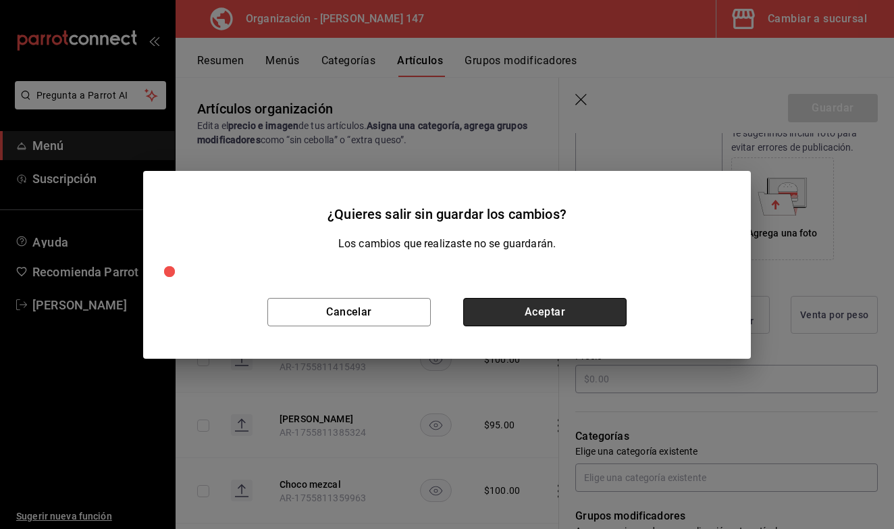
click at [530, 325] on button "Aceptar" at bounding box center [544, 312] width 163 height 28
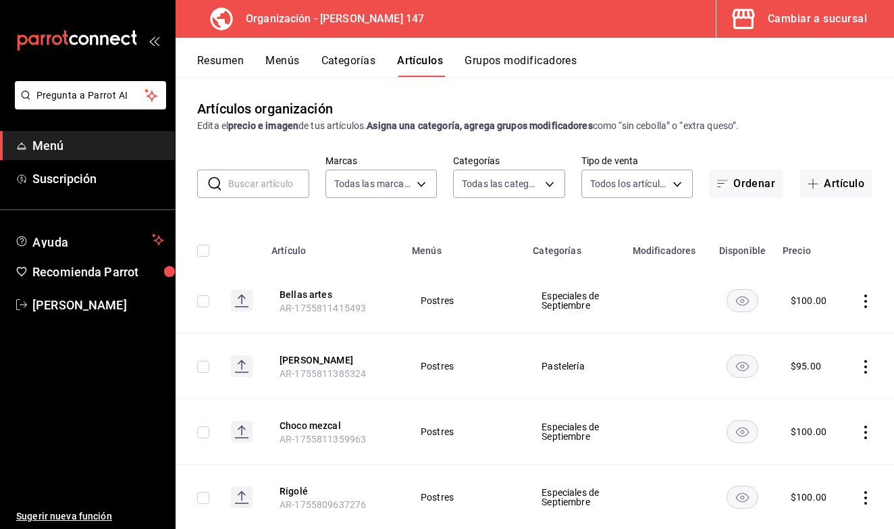
click at [269, 184] on input "text" at bounding box center [268, 183] width 81 height 27
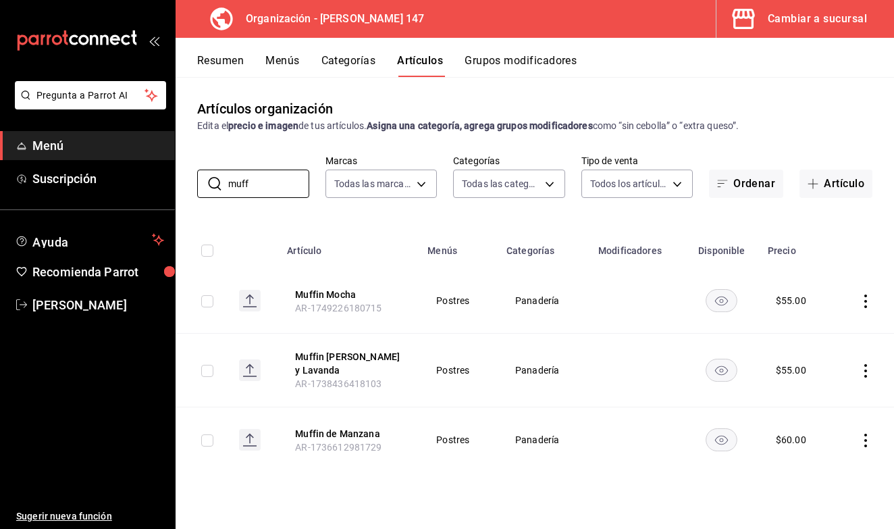
type input "muff"
click at [415, 70] on button "Artículos" at bounding box center [420, 65] width 46 height 23
drag, startPoint x: 829, startPoint y: 186, endPoint x: 824, endPoint y: 191, distance: 7.2
click at [829, 187] on button "Artículo" at bounding box center [836, 184] width 73 height 28
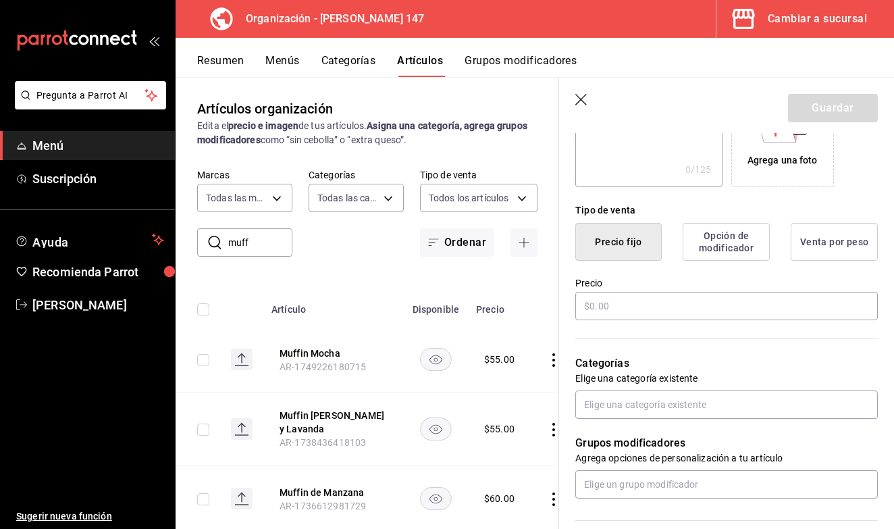
scroll to position [270, 0]
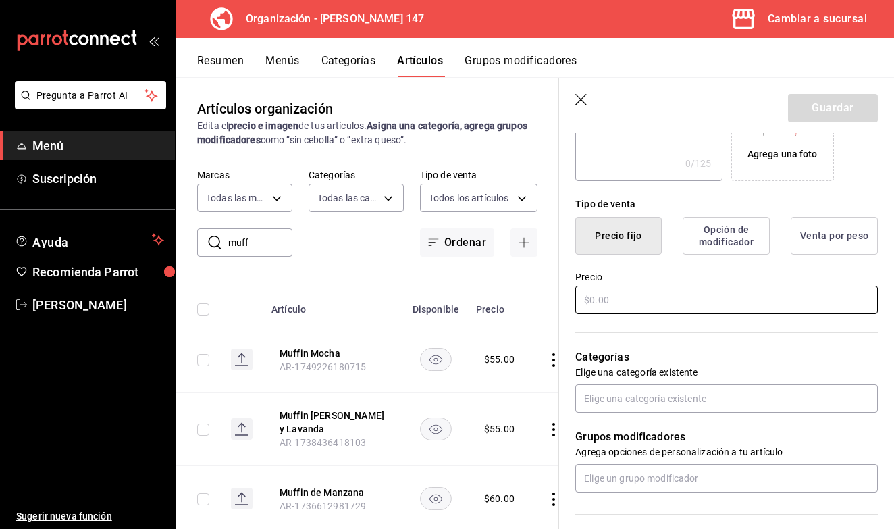
type input "Mariposa"
click at [700, 301] on input "text" at bounding box center [727, 300] width 303 height 28
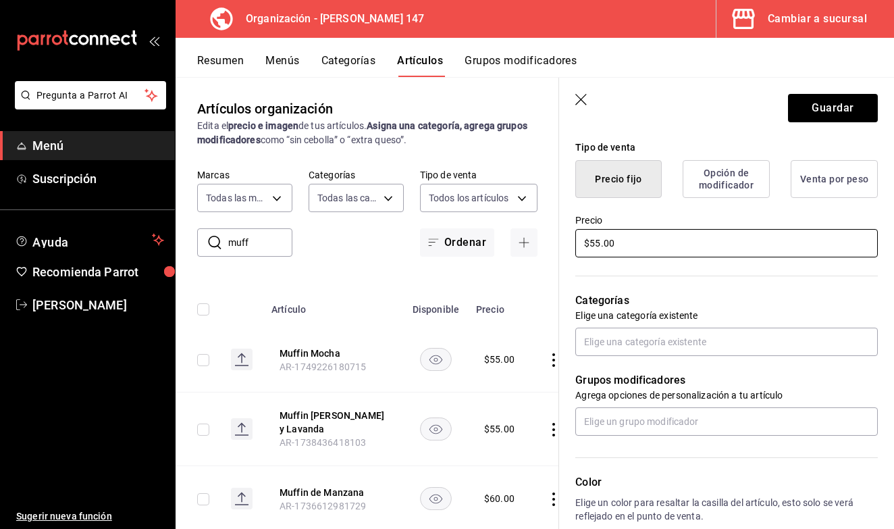
scroll to position [333, 0]
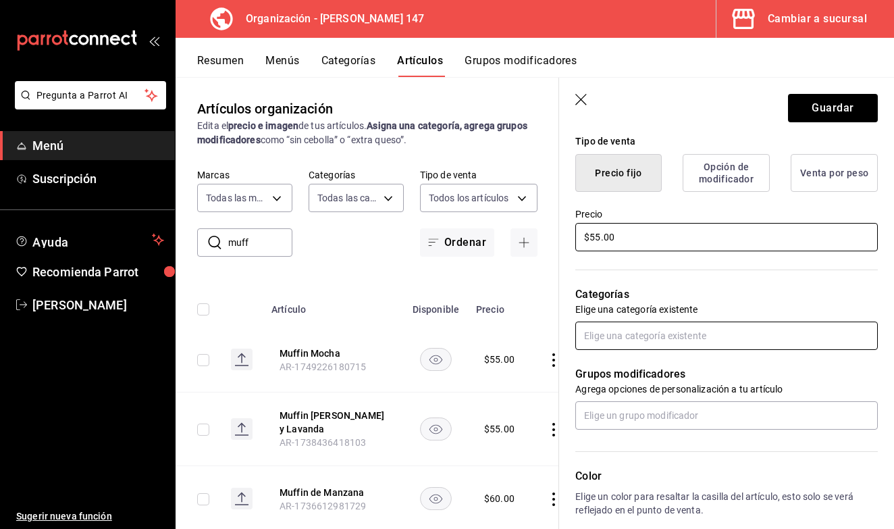
type input "$55.00"
click at [630, 334] on input "text" at bounding box center [727, 336] width 303 height 28
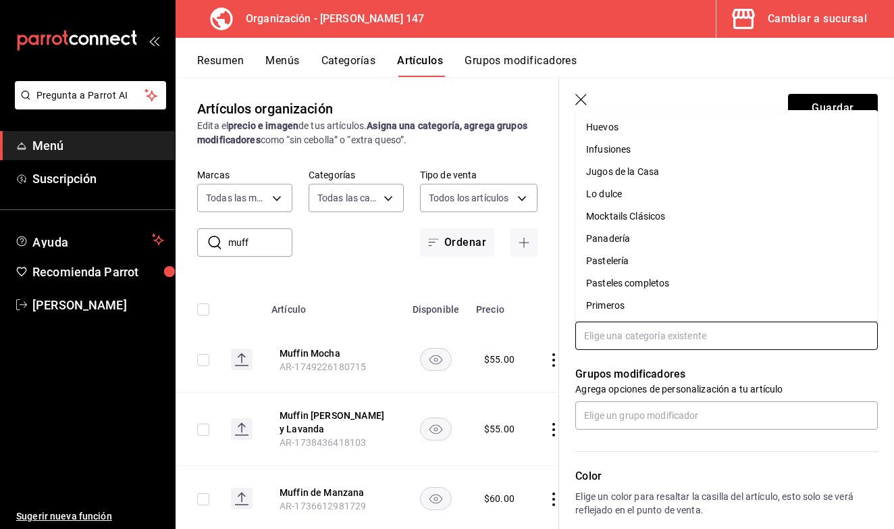
scroll to position [424, 0]
click at [640, 234] on li "Panadería" at bounding box center [727, 238] width 303 height 22
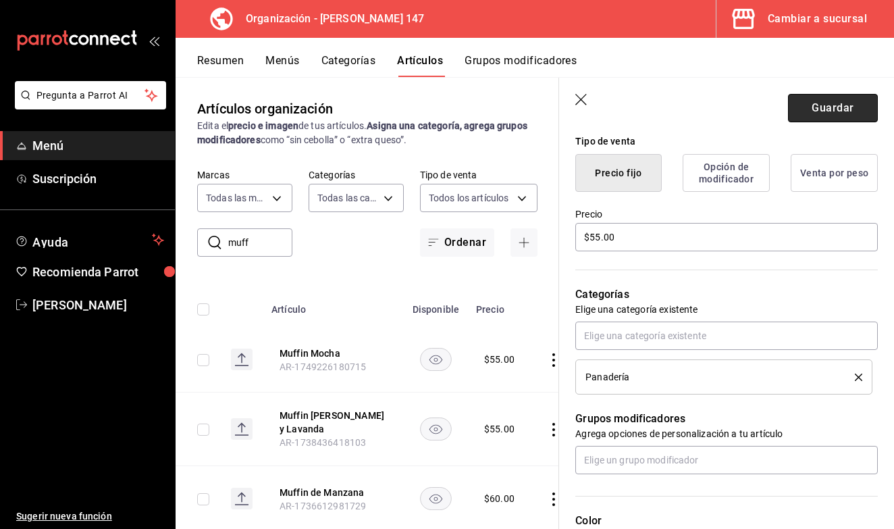
click at [841, 111] on button "Guardar" at bounding box center [833, 108] width 90 height 28
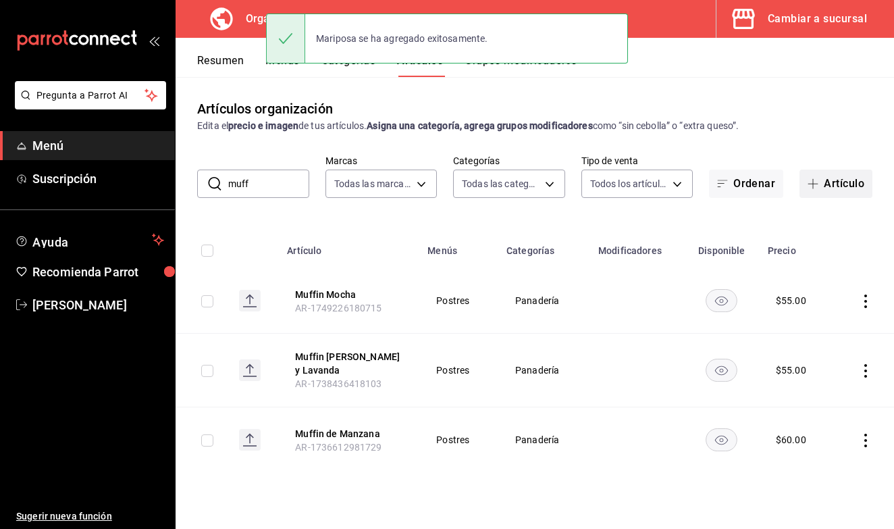
click at [823, 186] on span "button" at bounding box center [816, 183] width 16 height 11
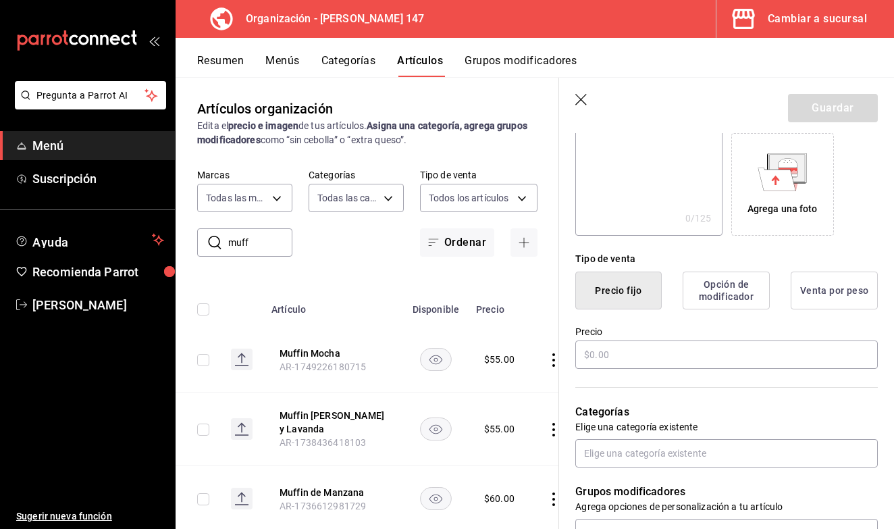
scroll to position [283, 0]
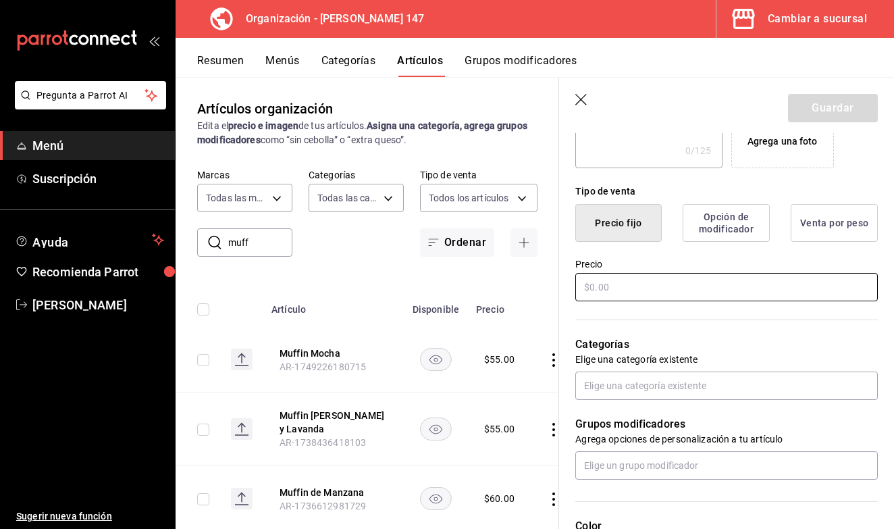
type input "Cocol"
click at [715, 292] on input "text" at bounding box center [727, 287] width 303 height 28
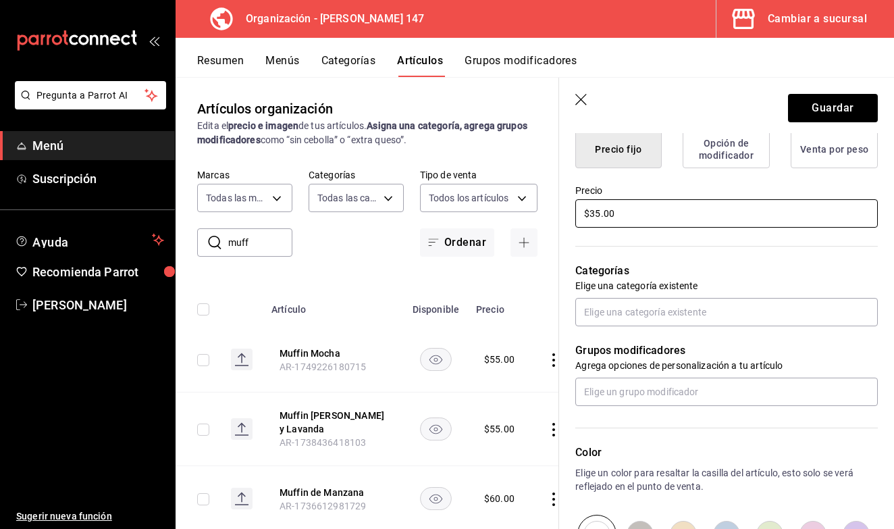
scroll to position [363, 0]
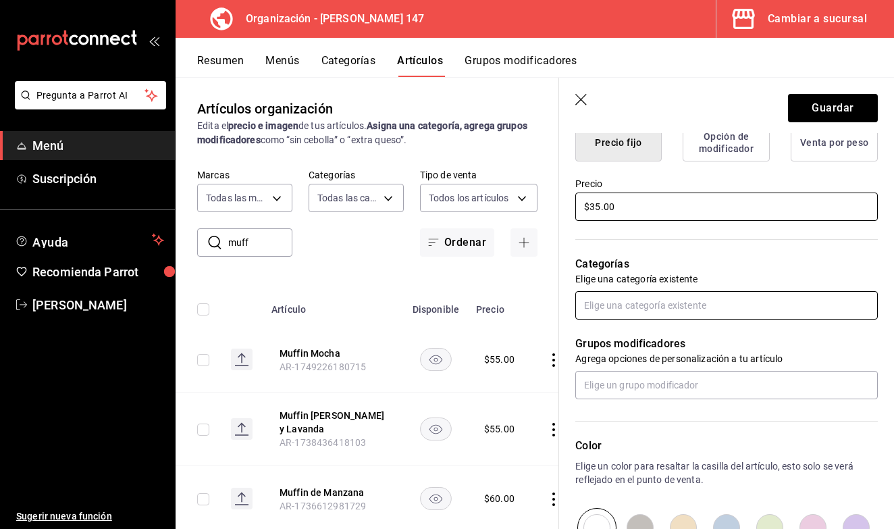
type input "$35.00"
click at [694, 317] on input "text" at bounding box center [727, 305] width 303 height 28
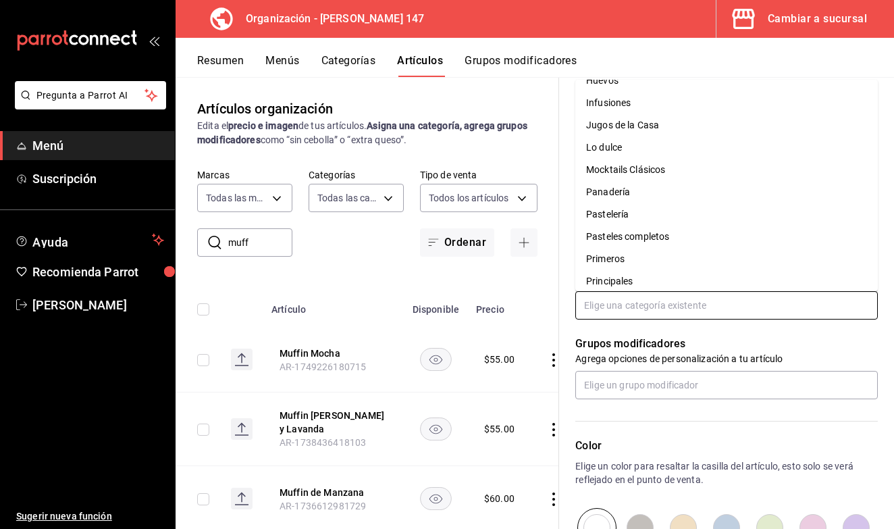
scroll to position [449, 0]
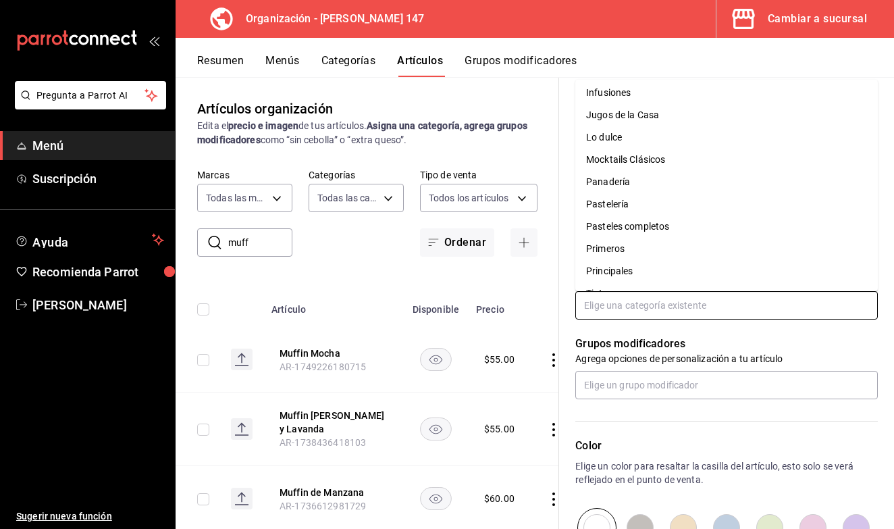
click at [628, 186] on li "Panadería" at bounding box center [727, 182] width 303 height 22
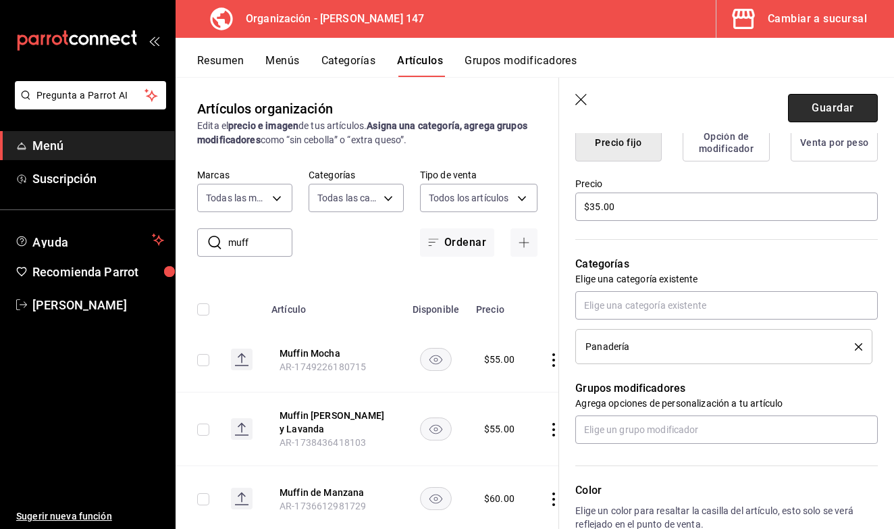
click at [859, 103] on button "Guardar" at bounding box center [833, 108] width 90 height 28
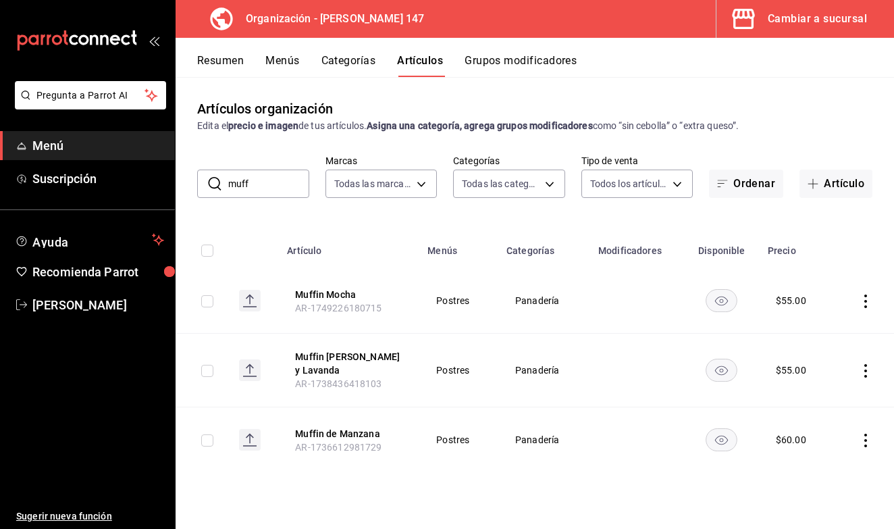
click at [289, 59] on button "Menús" at bounding box center [282, 65] width 34 height 23
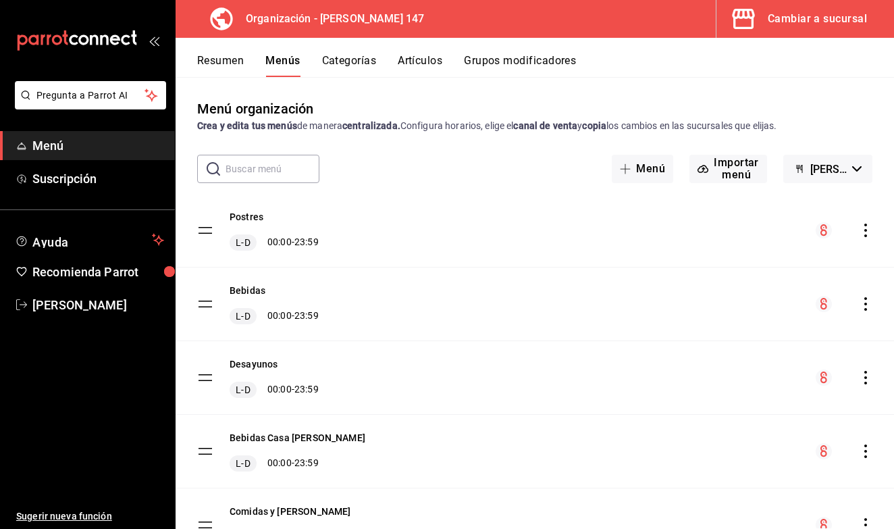
click at [869, 238] on div "Postres L-D 00:00 - 23:59" at bounding box center [535, 230] width 719 height 73
click at [864, 232] on icon "actions" at bounding box center [866, 231] width 14 height 14
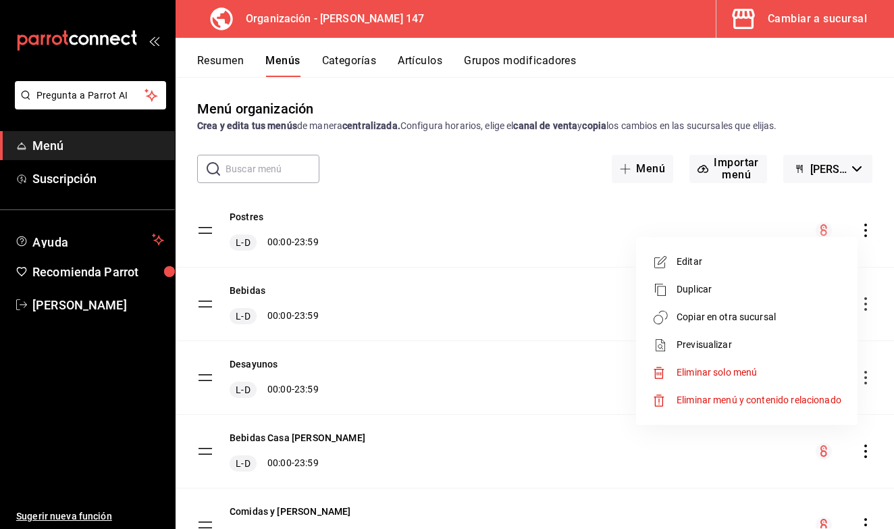
click at [735, 321] on span "Copiar en otra sucursal" at bounding box center [759, 317] width 165 height 14
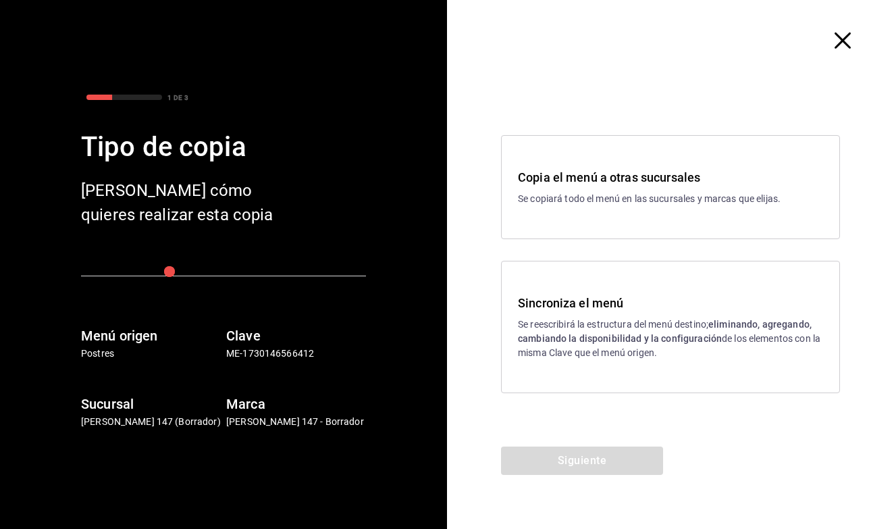
click at [671, 313] on div "Sincroniza el menú Se reescribirá la estructura del menú destino; eliminando, a…" at bounding box center [670, 327] width 305 height 66
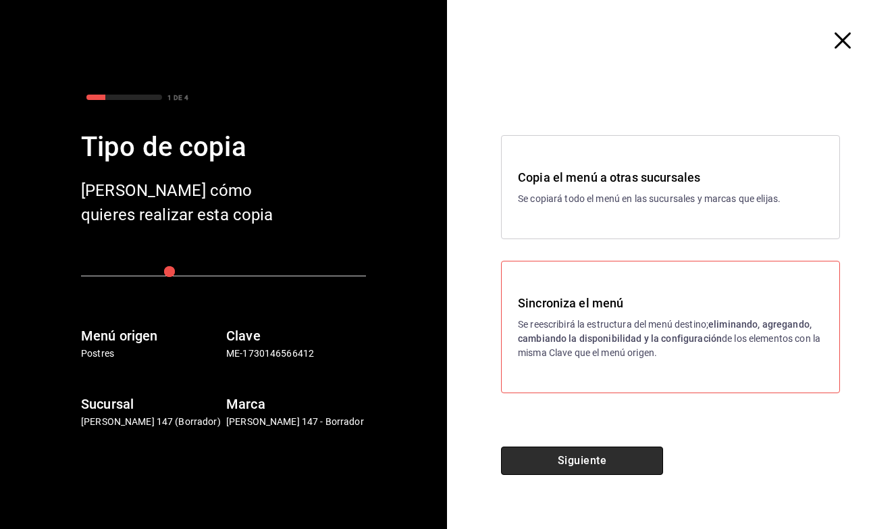
click at [549, 457] on button "Siguiente" at bounding box center [582, 460] width 162 height 28
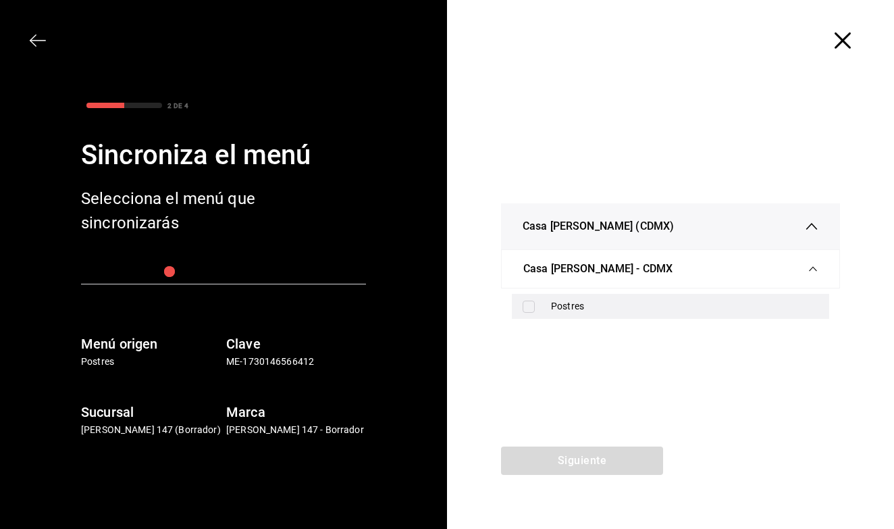
click at [530, 307] on input "checkbox" at bounding box center [529, 307] width 12 height 12
checkbox input "true"
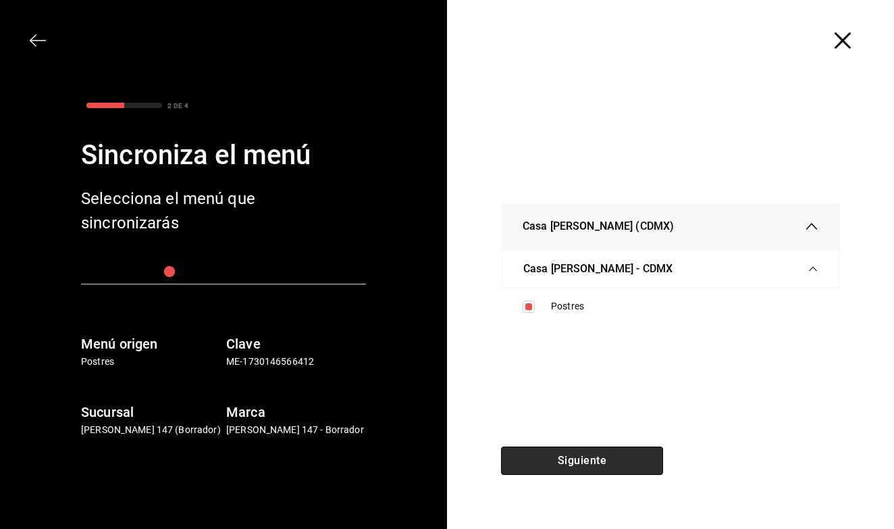
click at [542, 463] on button "Siguiente" at bounding box center [582, 460] width 162 height 28
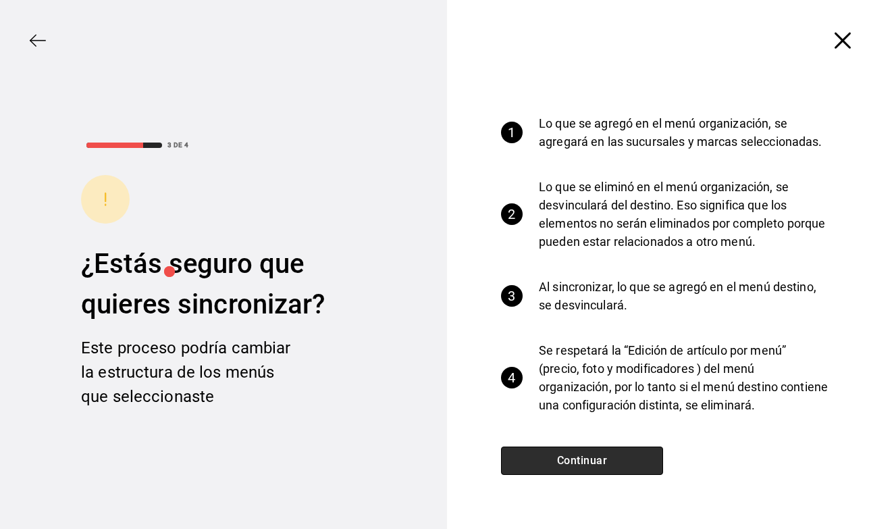
click at [542, 463] on button "Continuar" at bounding box center [582, 460] width 162 height 28
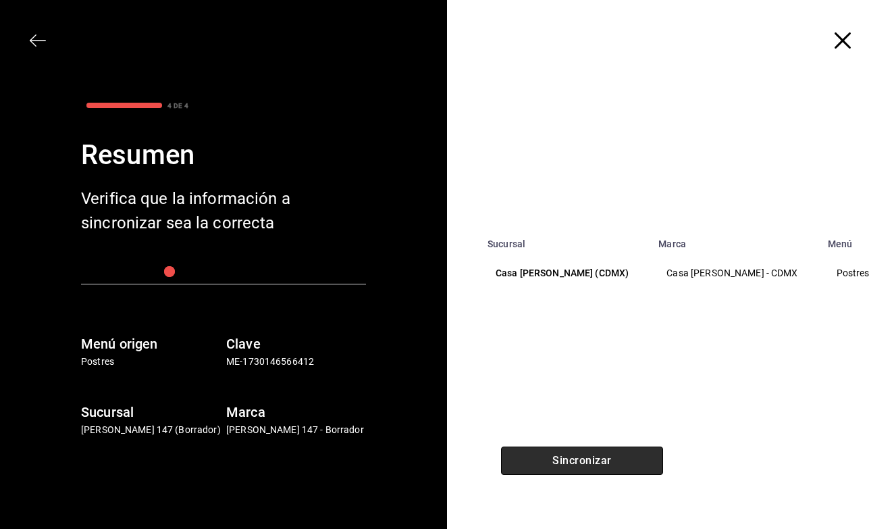
click at [542, 463] on button "Sincronizar" at bounding box center [582, 460] width 162 height 28
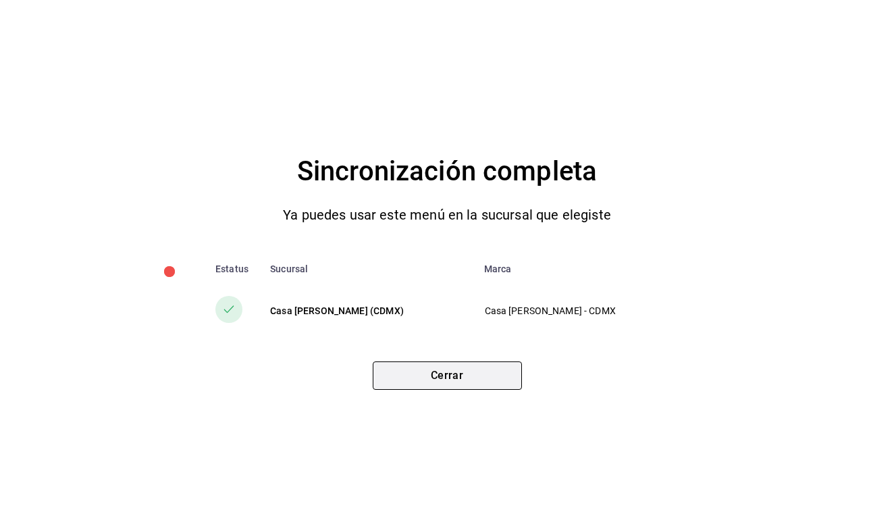
click at [470, 368] on button "Cerrar" at bounding box center [447, 375] width 149 height 28
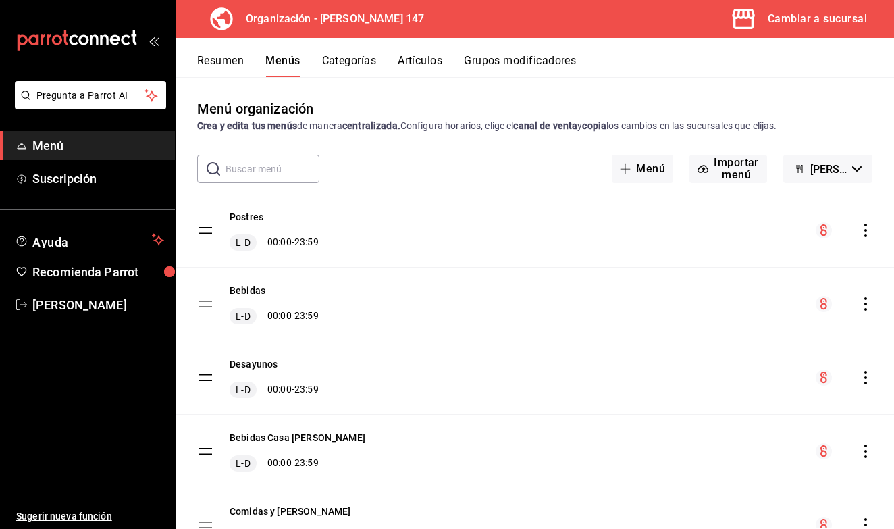
click at [771, 18] on div "Cambiar a sucursal" at bounding box center [817, 18] width 99 height 19
